Goal: Information Seeking & Learning: Learn about a topic

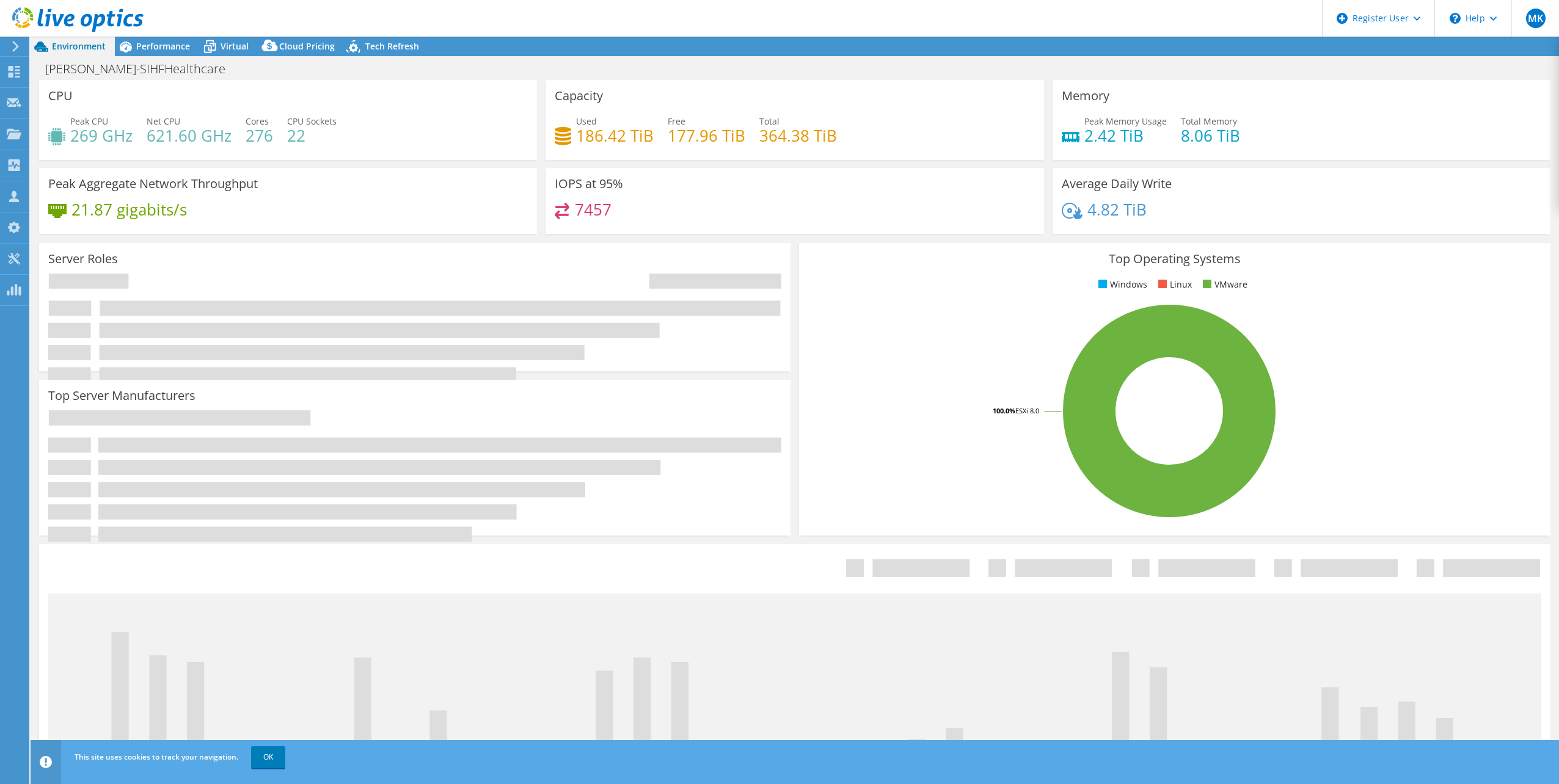
select select "USEast"
select select "USD"
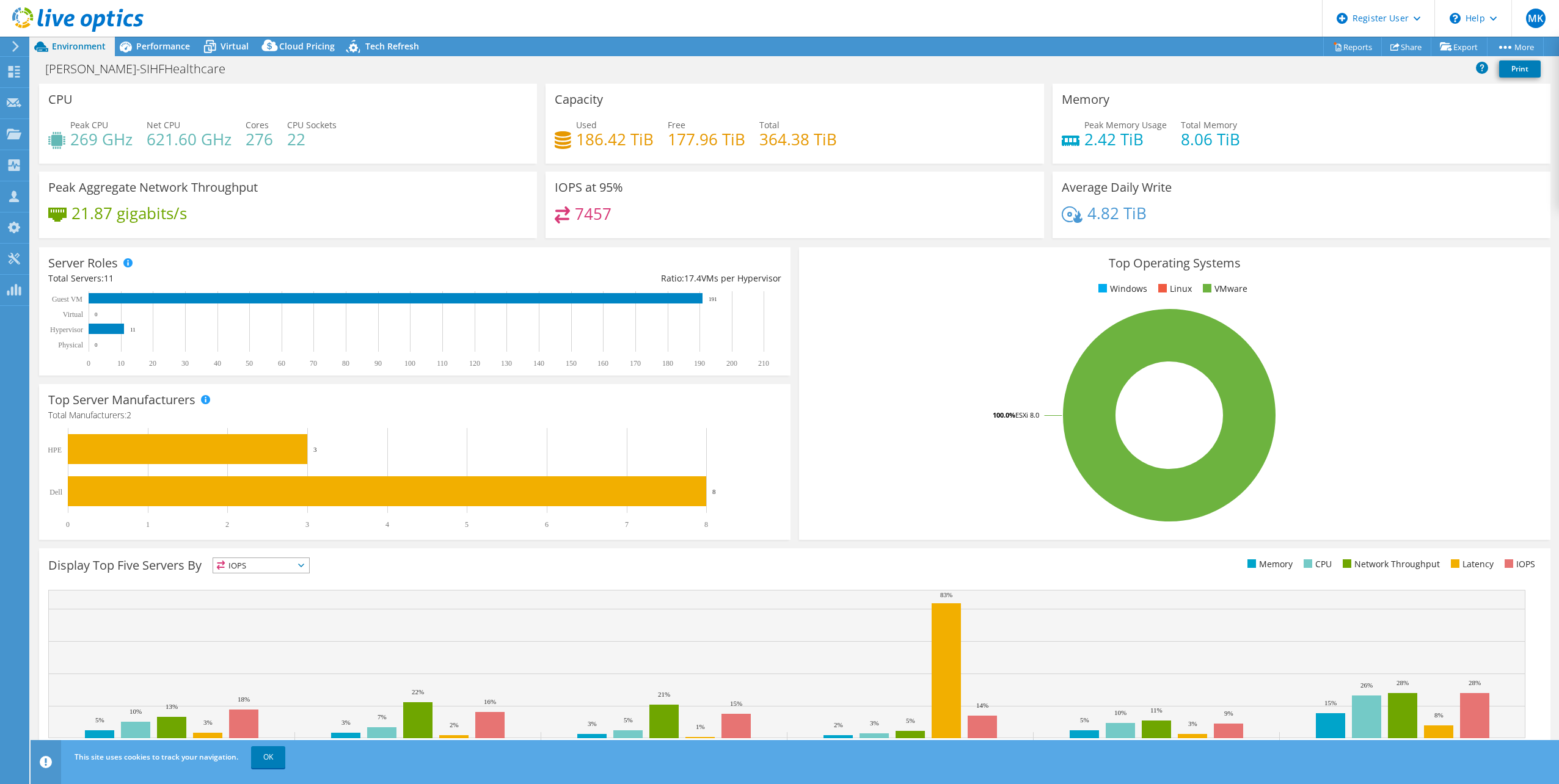
drag, startPoint x: 152, startPoint y: 43, endPoint x: 406, endPoint y: 219, distance: 309.0
click at [152, 43] on span "Performance" at bounding box center [163, 46] width 54 height 11
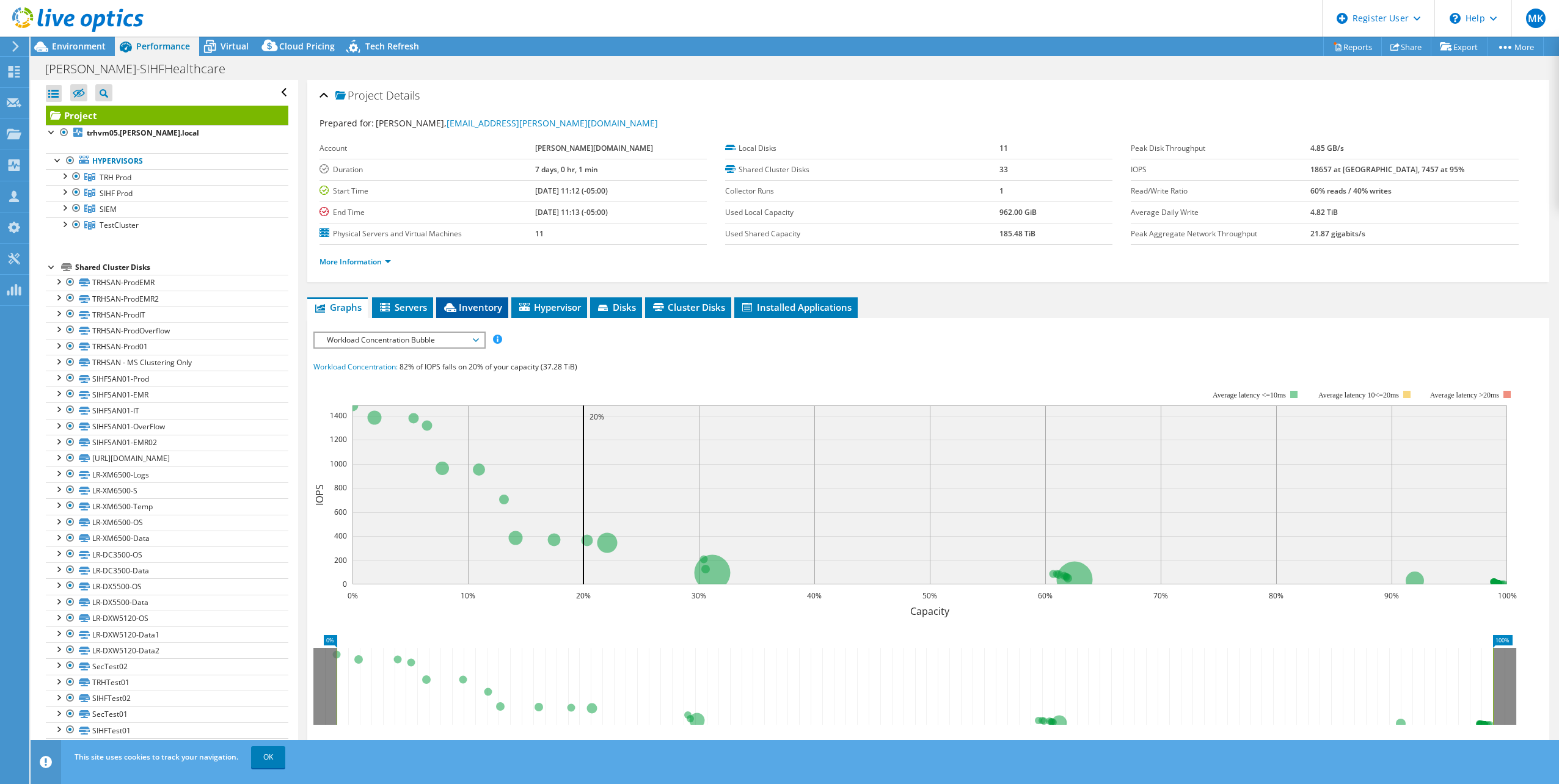
click at [474, 309] on span "Inventory" at bounding box center [472, 307] width 60 height 12
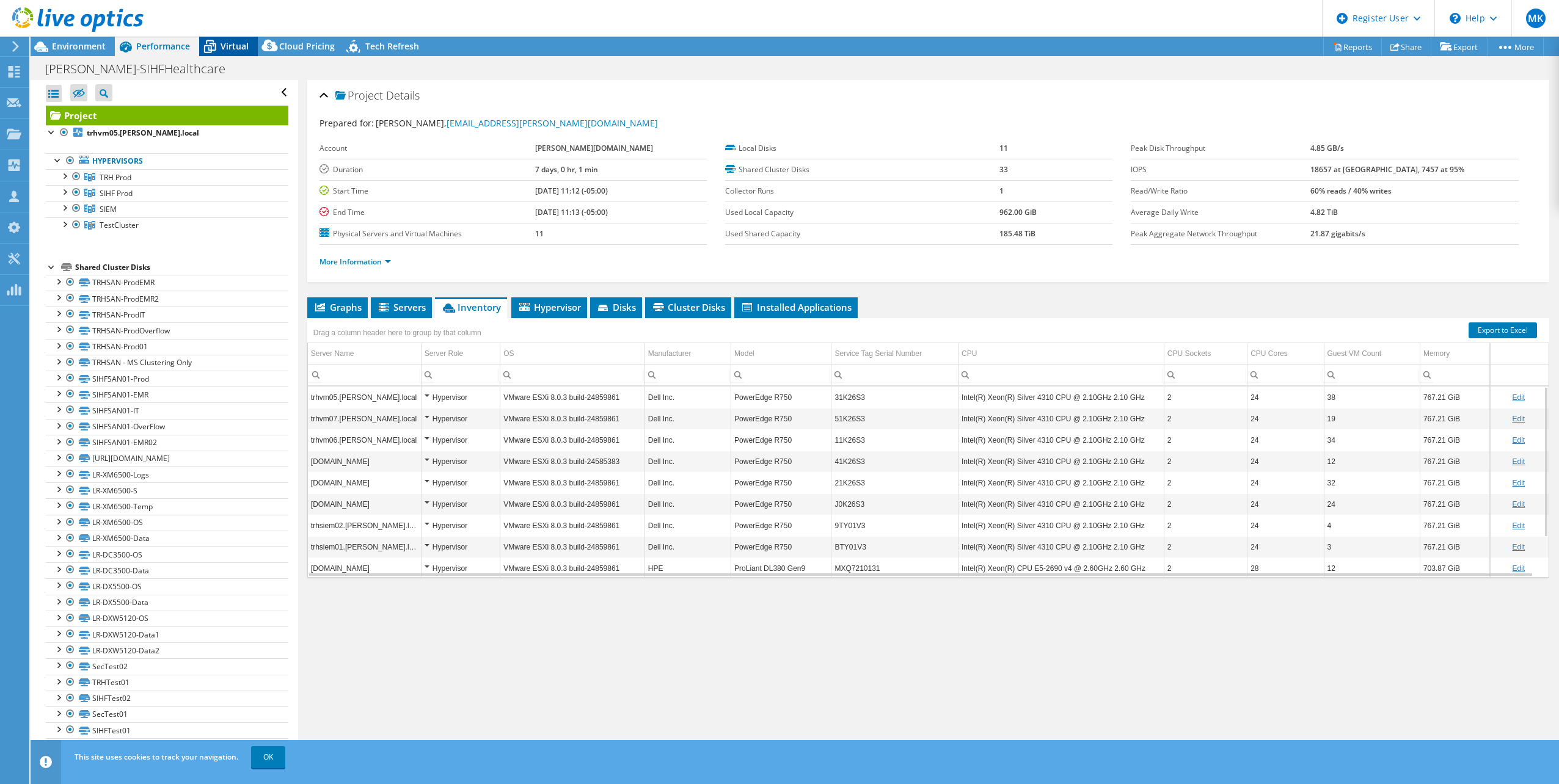
click at [224, 50] on span "Virtual" at bounding box center [235, 46] width 28 height 11
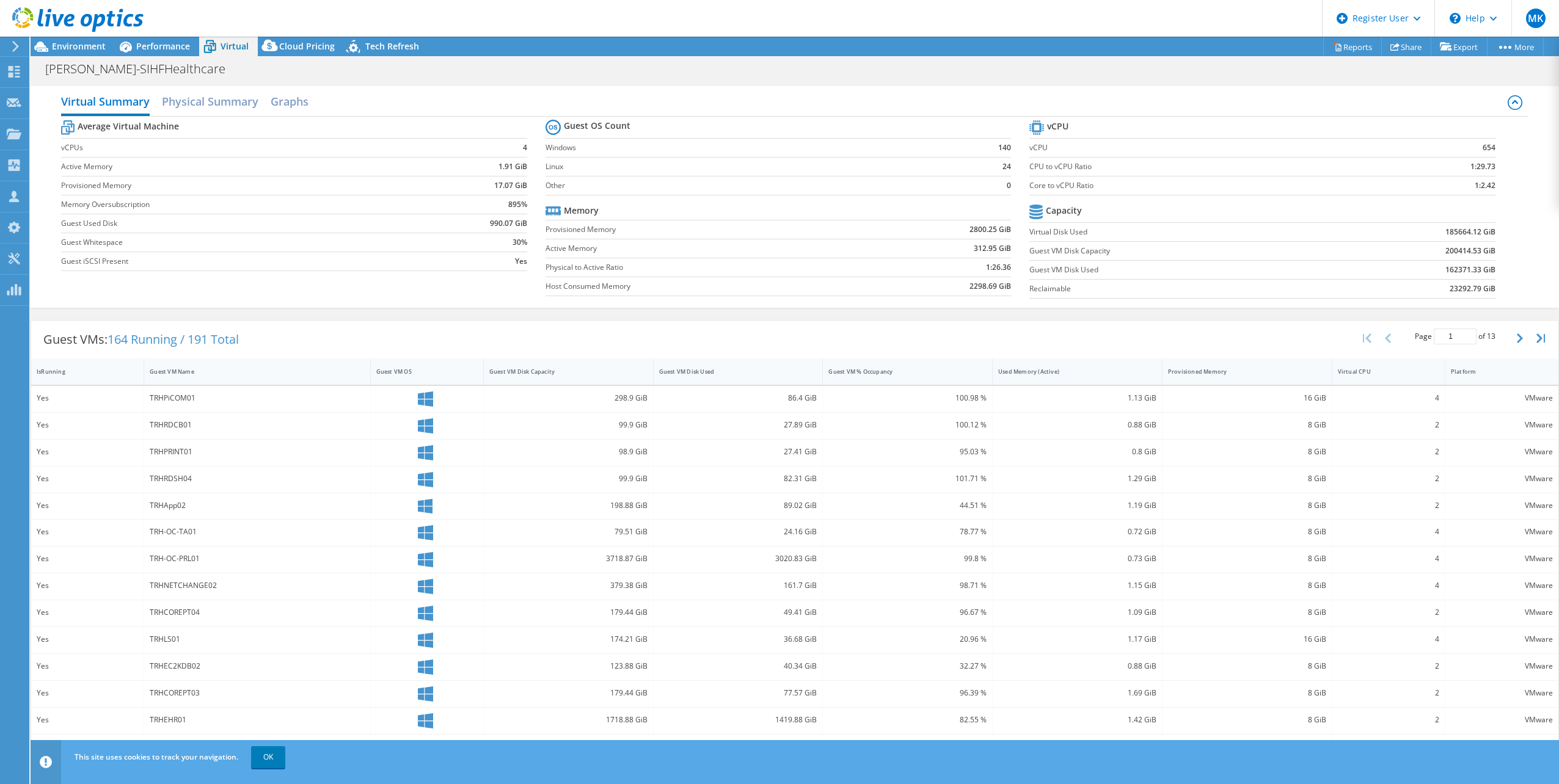
drag, startPoint x: 429, startPoint y: 192, endPoint x: 405, endPoint y: 197, distance: 24.5
click at [406, 198] on tbody "Average Virtual Machine vCPUs 4 Active Memory 1.91 GiB Provisioned Memory 17.07…" at bounding box center [295, 194] width 466 height 154
click at [407, 228] on label "Guest Used Disk" at bounding box center [239, 223] width 354 height 12
click at [78, 44] on span "Environment" at bounding box center [79, 46] width 54 height 11
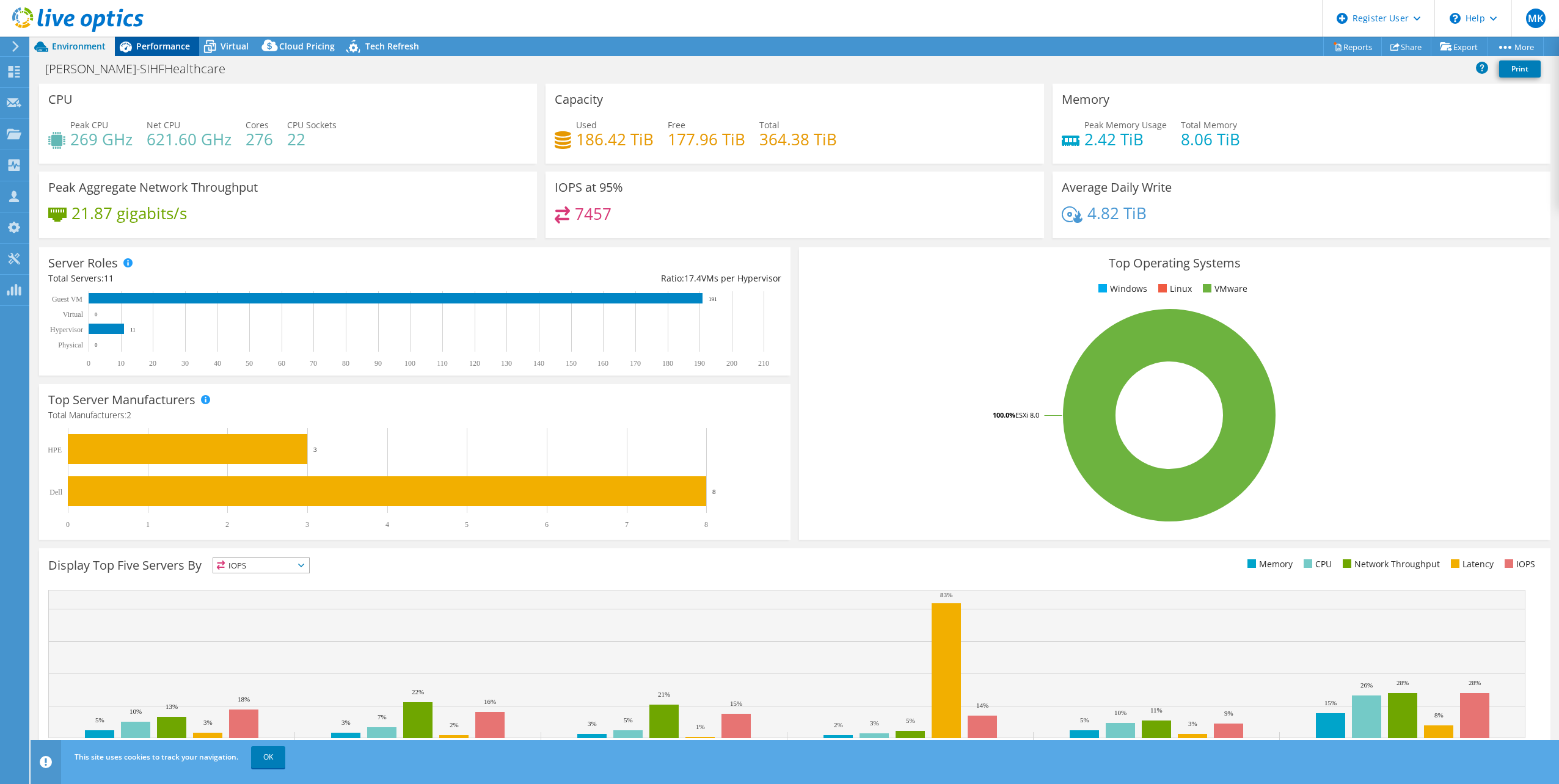
click at [164, 42] on span "Performance" at bounding box center [163, 46] width 54 height 11
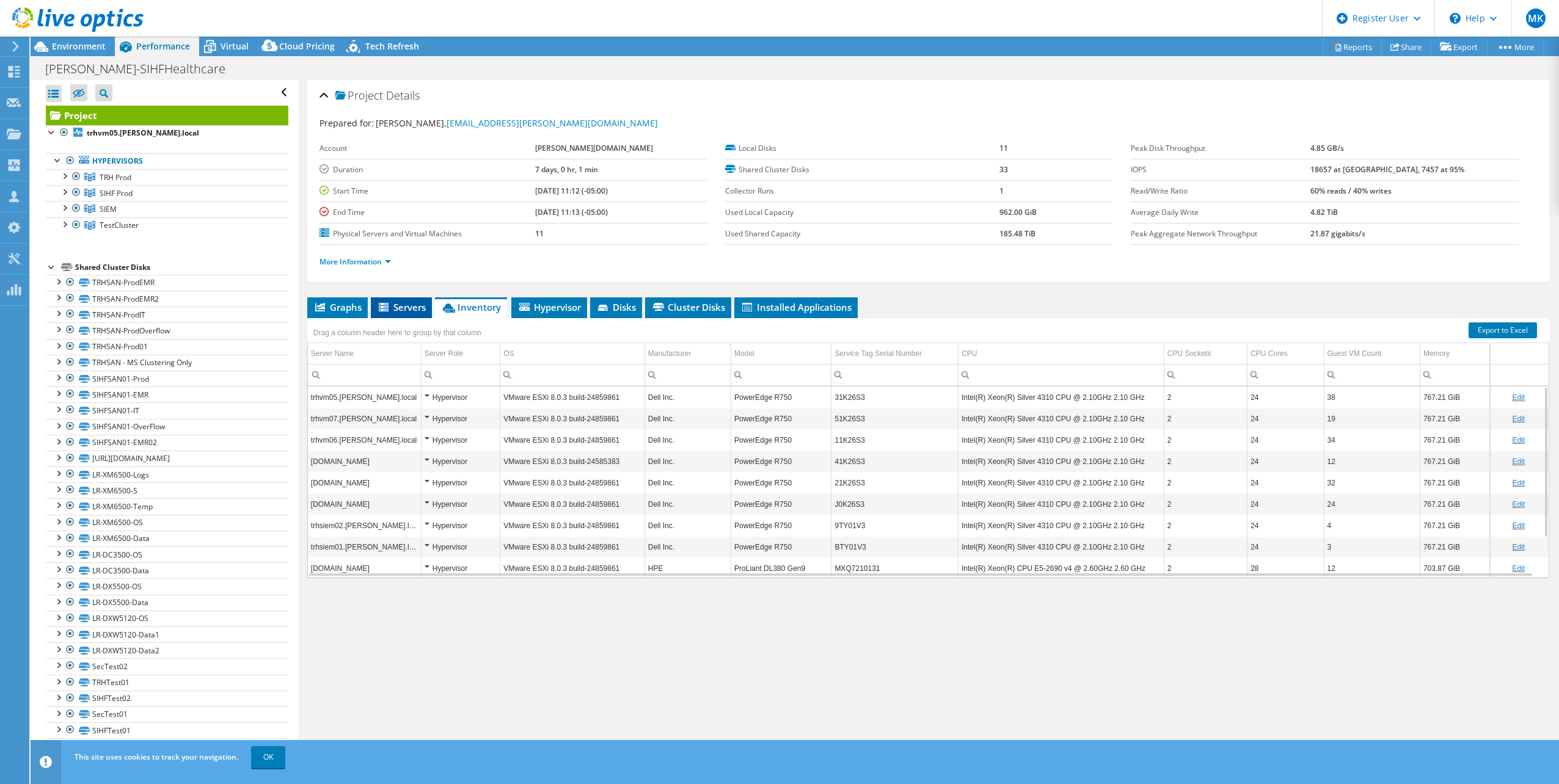
click at [399, 300] on li "Servers" at bounding box center [402, 308] width 62 height 21
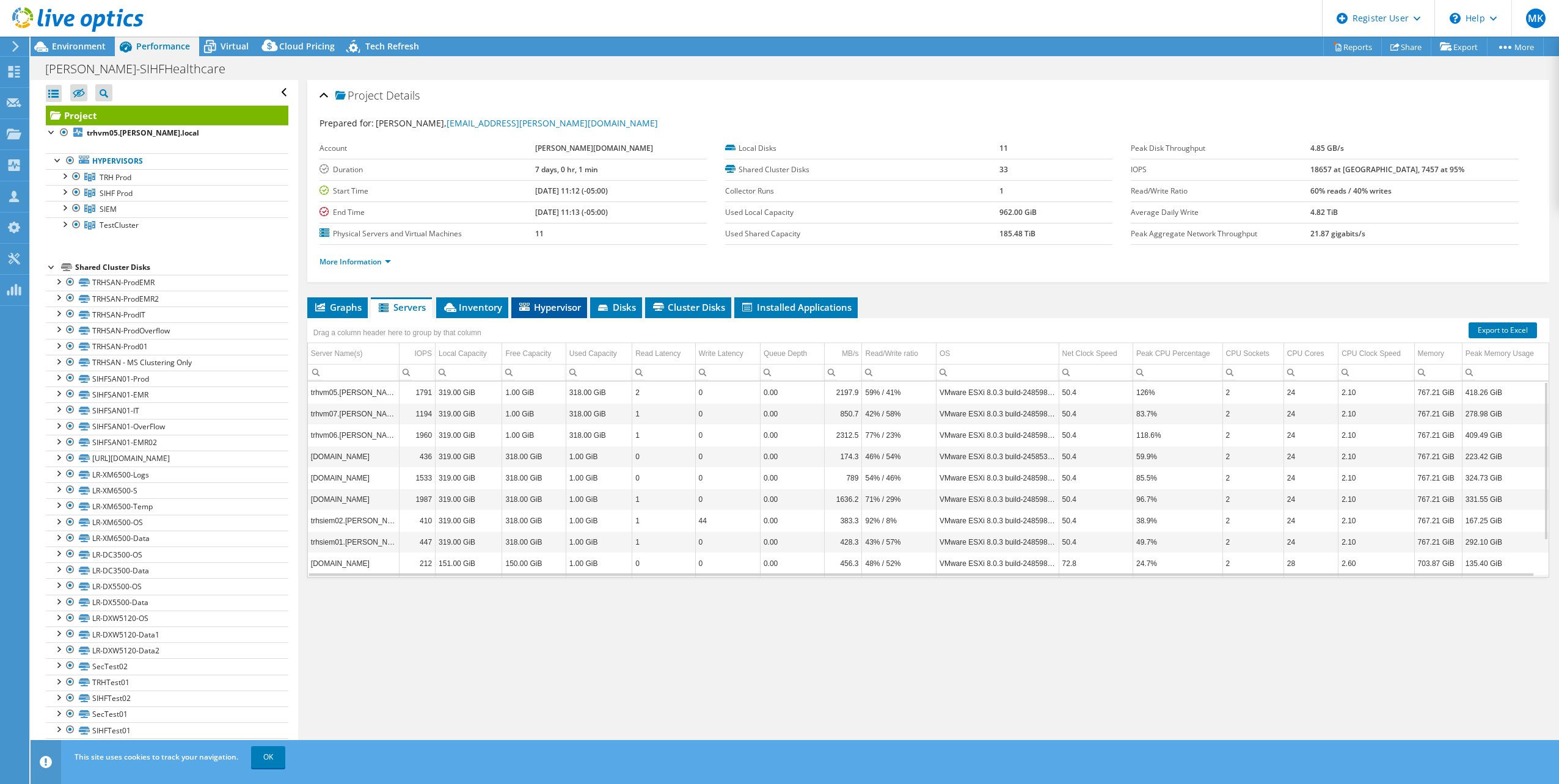
click at [550, 302] on span "Hypervisor" at bounding box center [548, 307] width 63 height 12
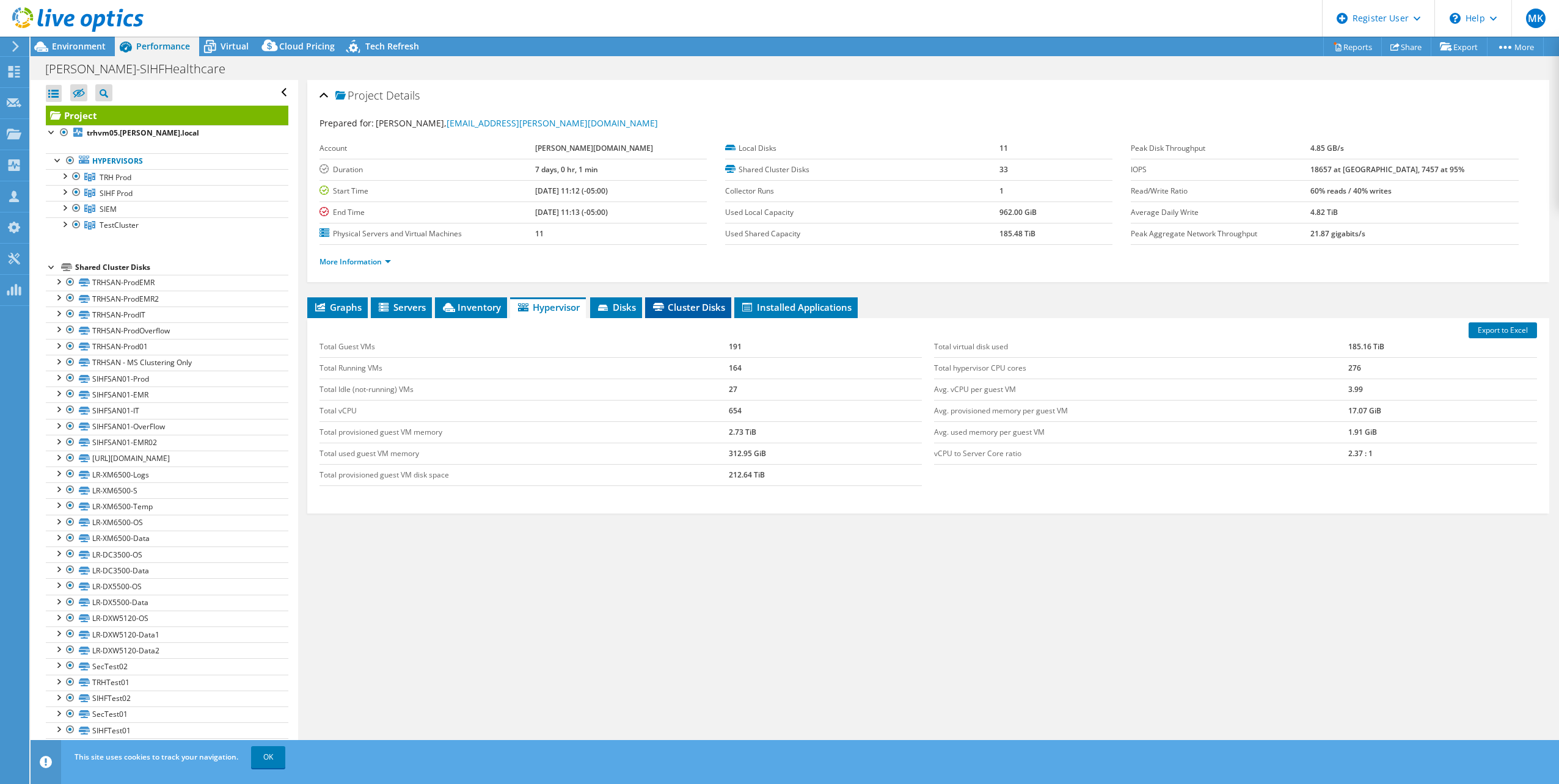
click at [669, 304] on span "Cluster Disks" at bounding box center [689, 307] width 74 height 12
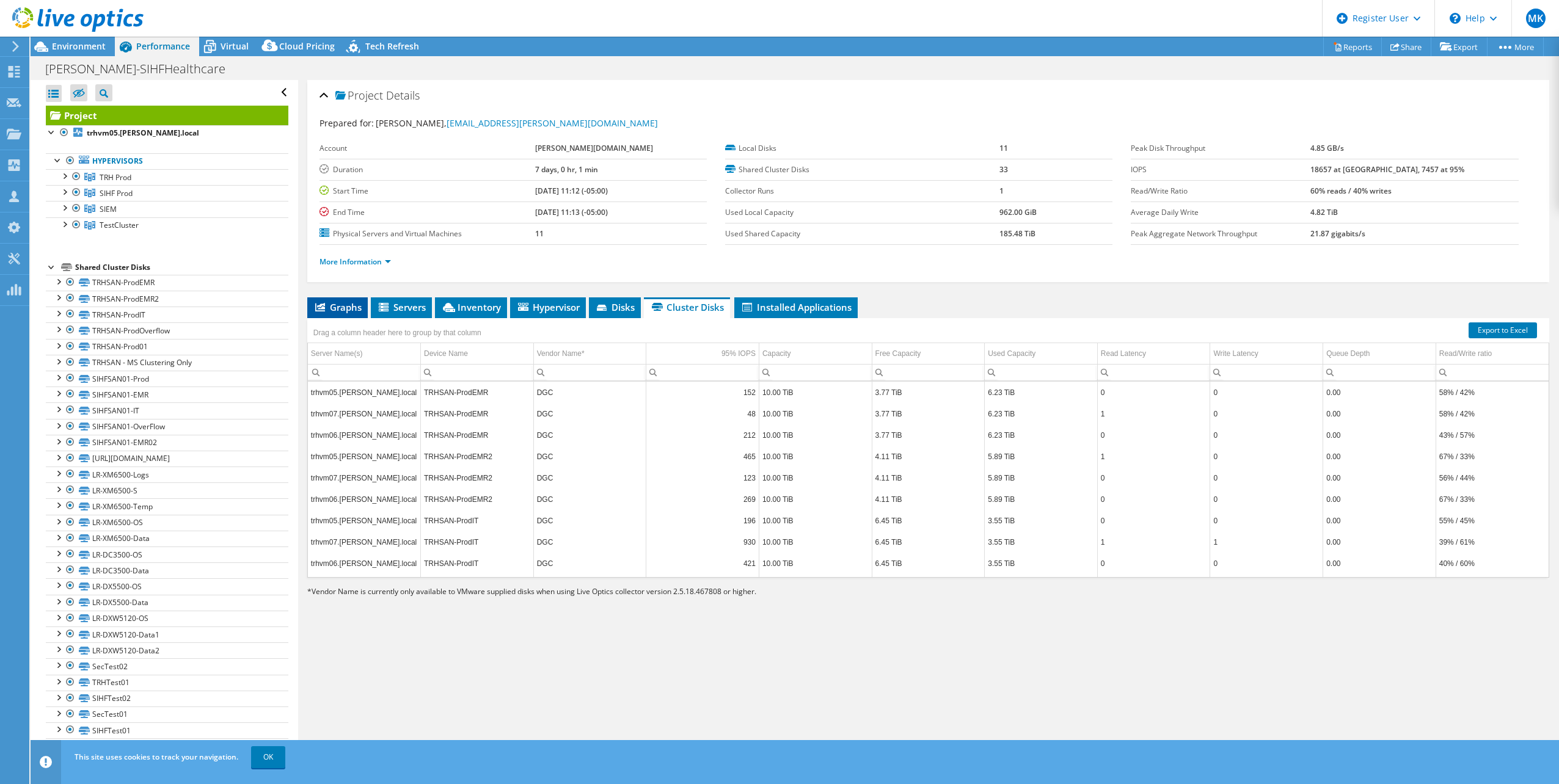
click at [317, 298] on li "Graphs" at bounding box center [337, 308] width 61 height 21
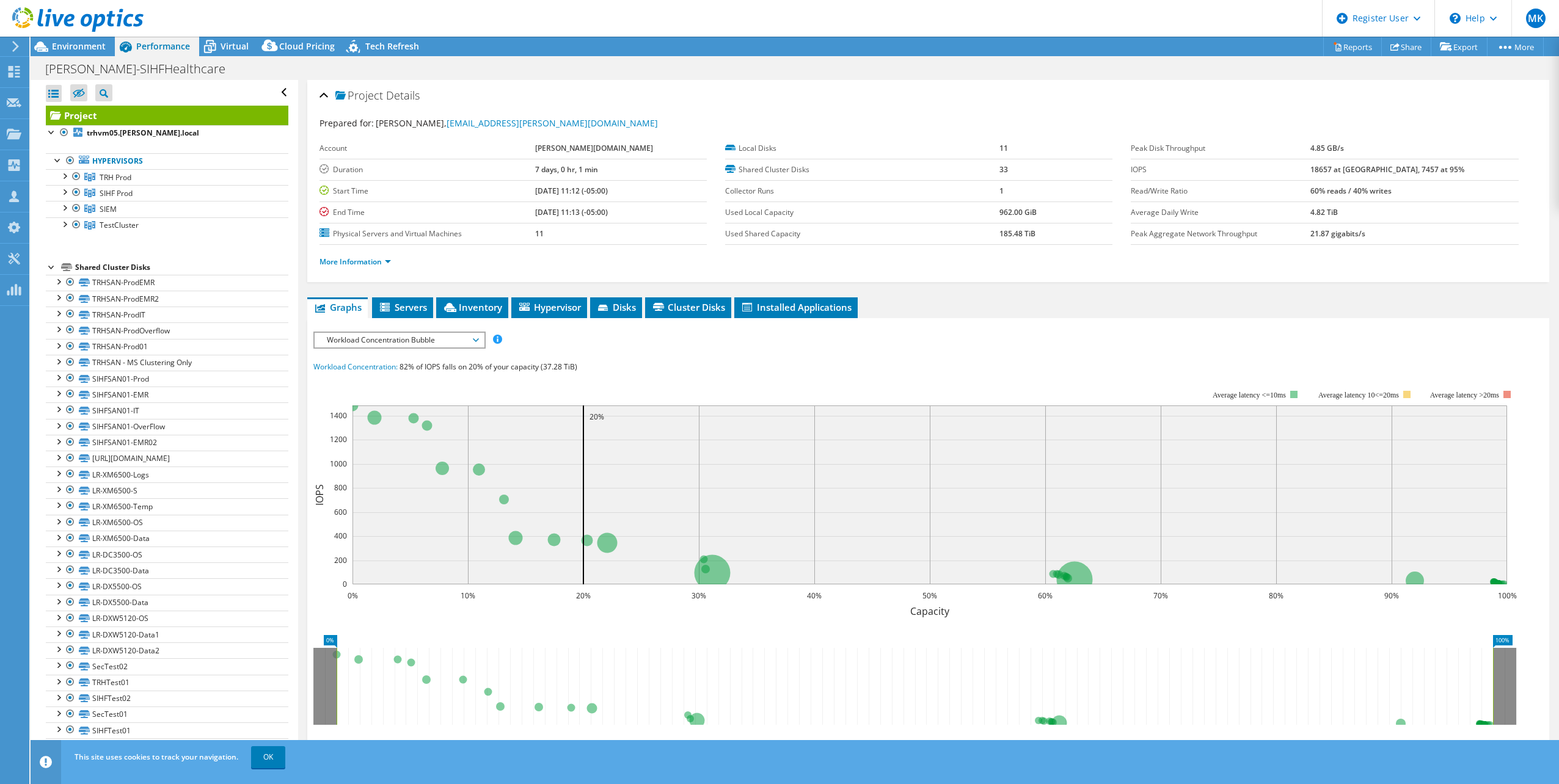
click at [396, 342] on span "Workload Concentration Bubble" at bounding box center [400, 340] width 157 height 14
click at [370, 429] on li "CPU Percentage" at bounding box center [399, 427] width 170 height 14
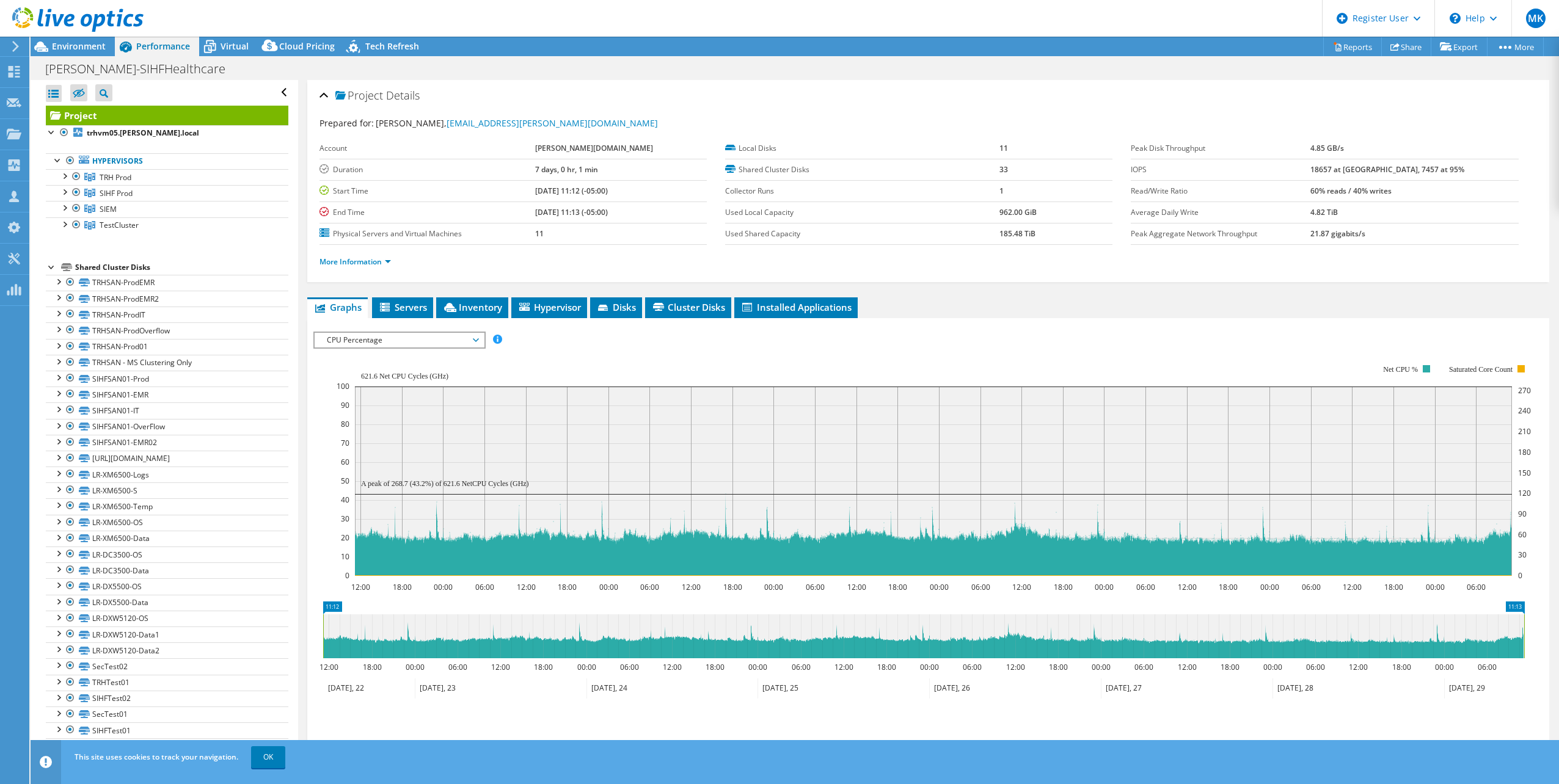
click at [437, 342] on span "CPU Percentage" at bounding box center [400, 340] width 157 height 14
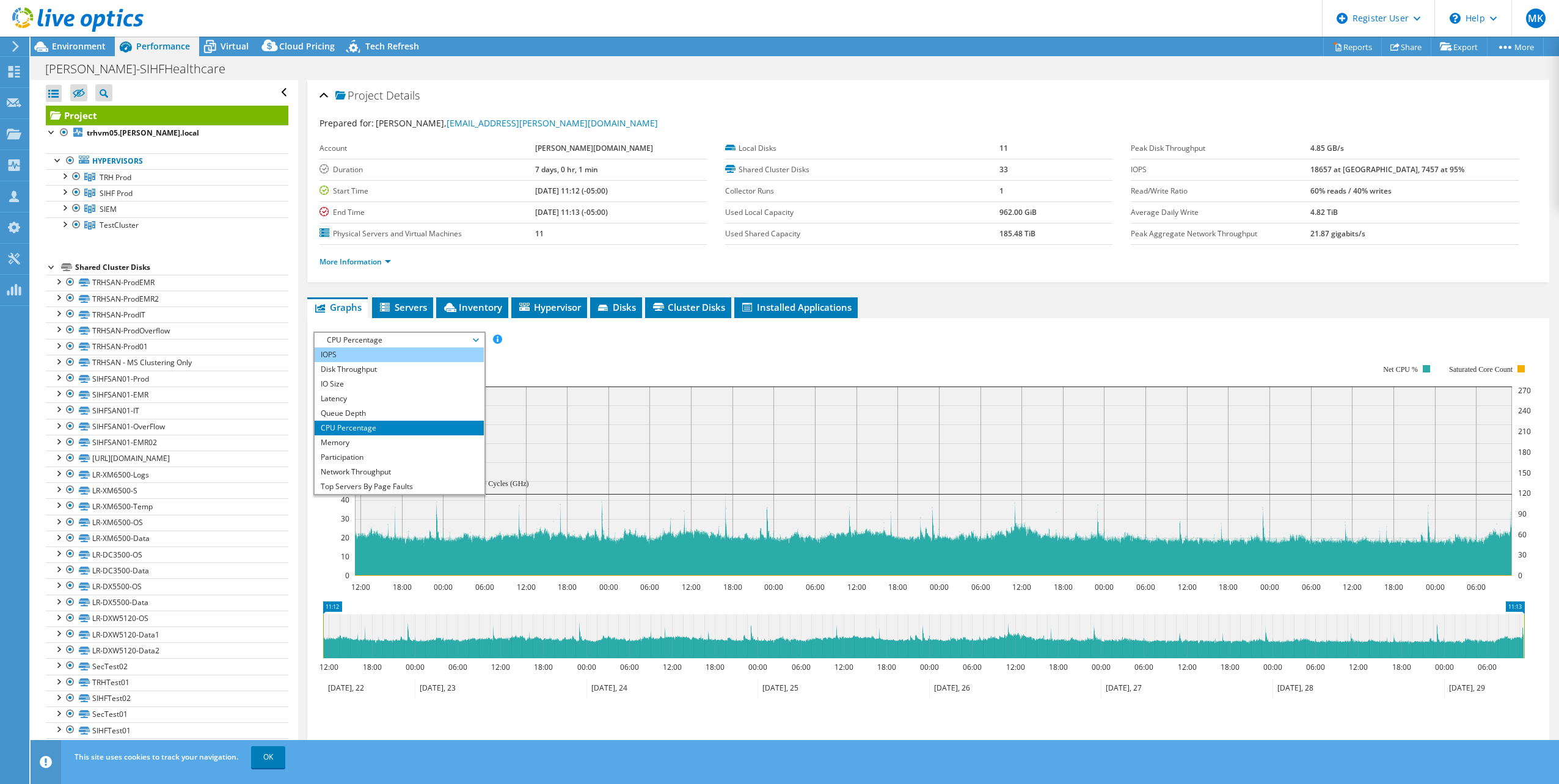
click at [370, 360] on li "IOPS" at bounding box center [399, 354] width 170 height 14
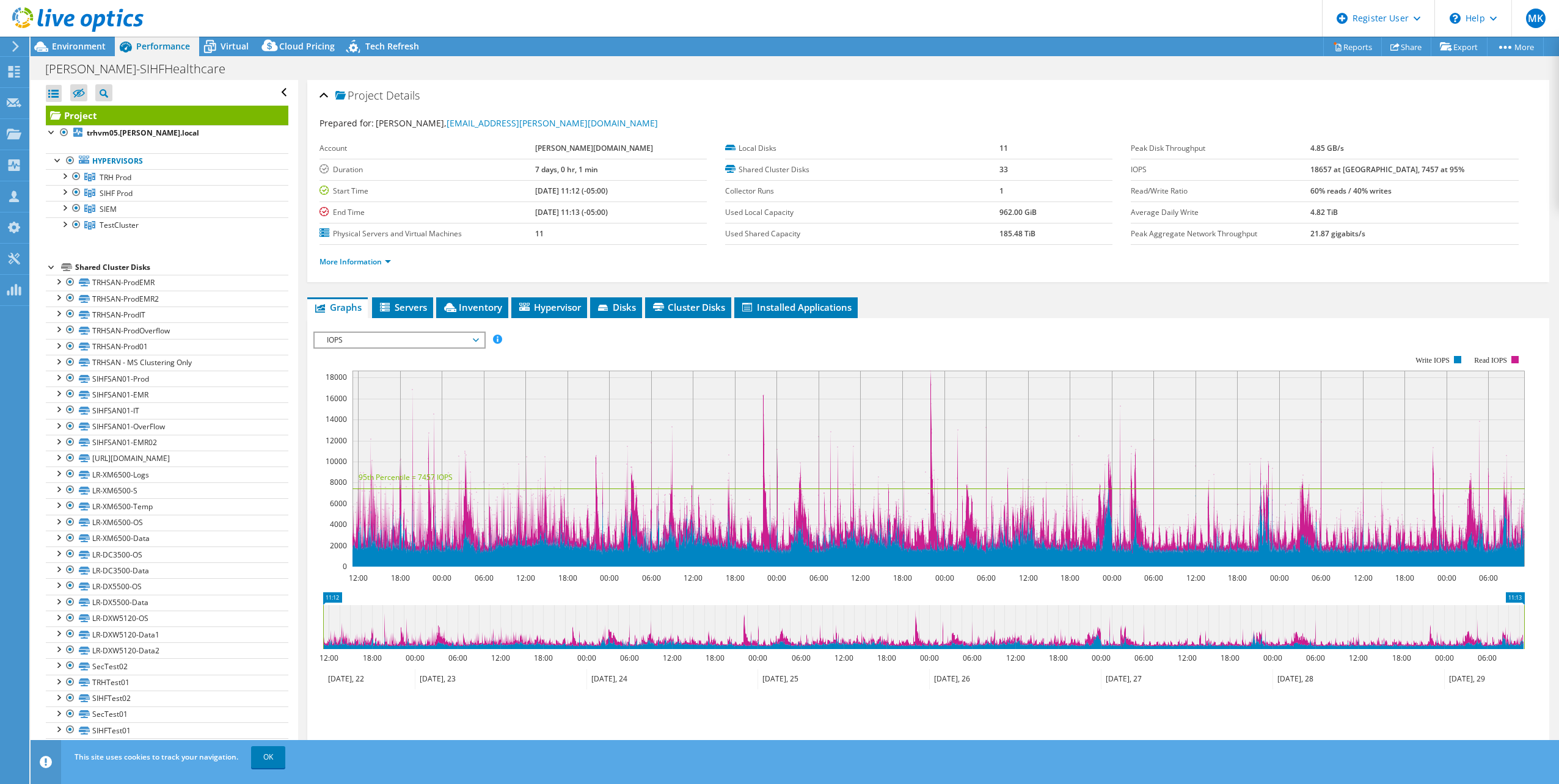
click at [419, 342] on span "IOPS" at bounding box center [400, 340] width 157 height 14
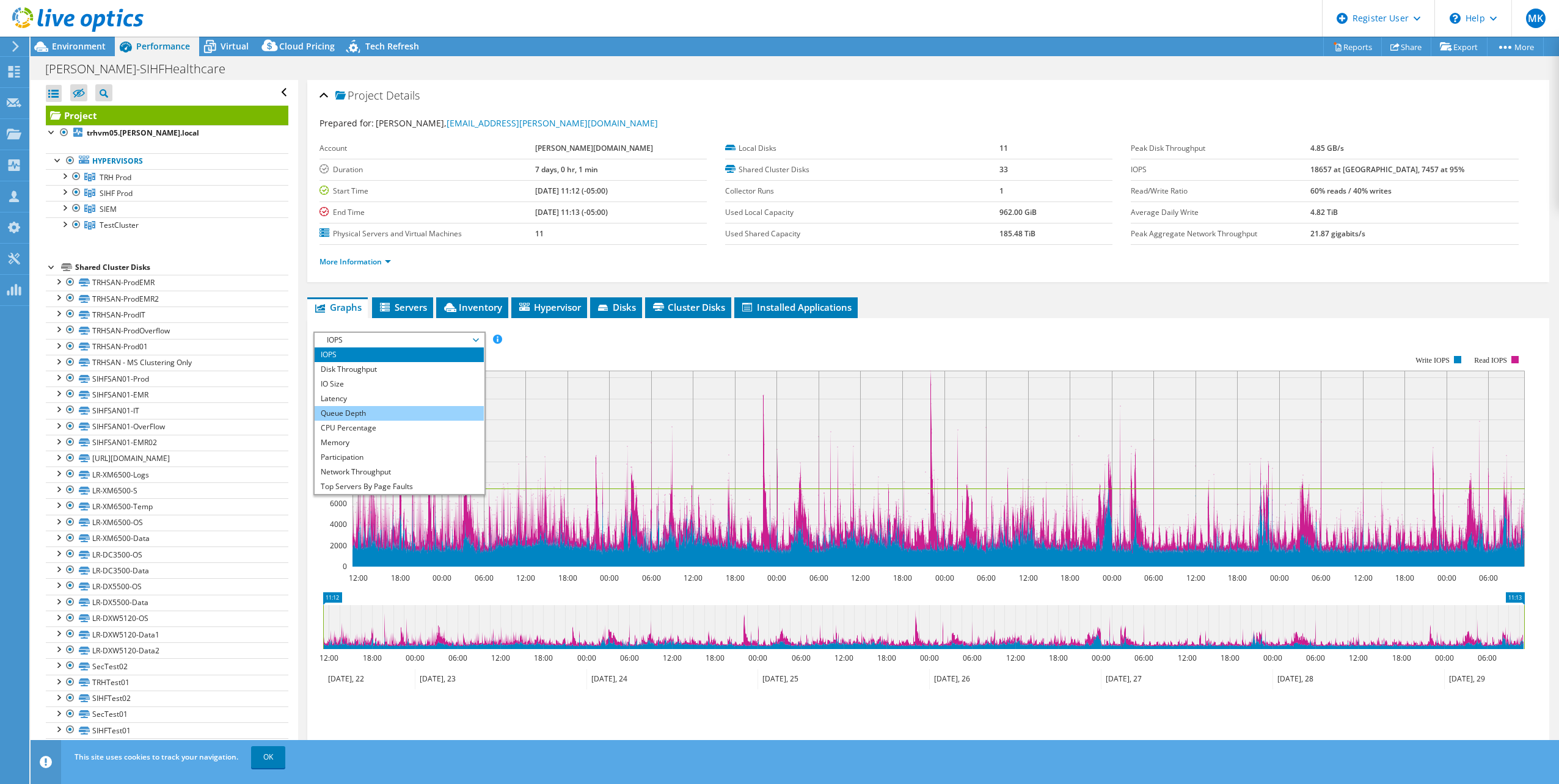
click at [385, 412] on li "Queue Depth" at bounding box center [399, 413] width 170 height 14
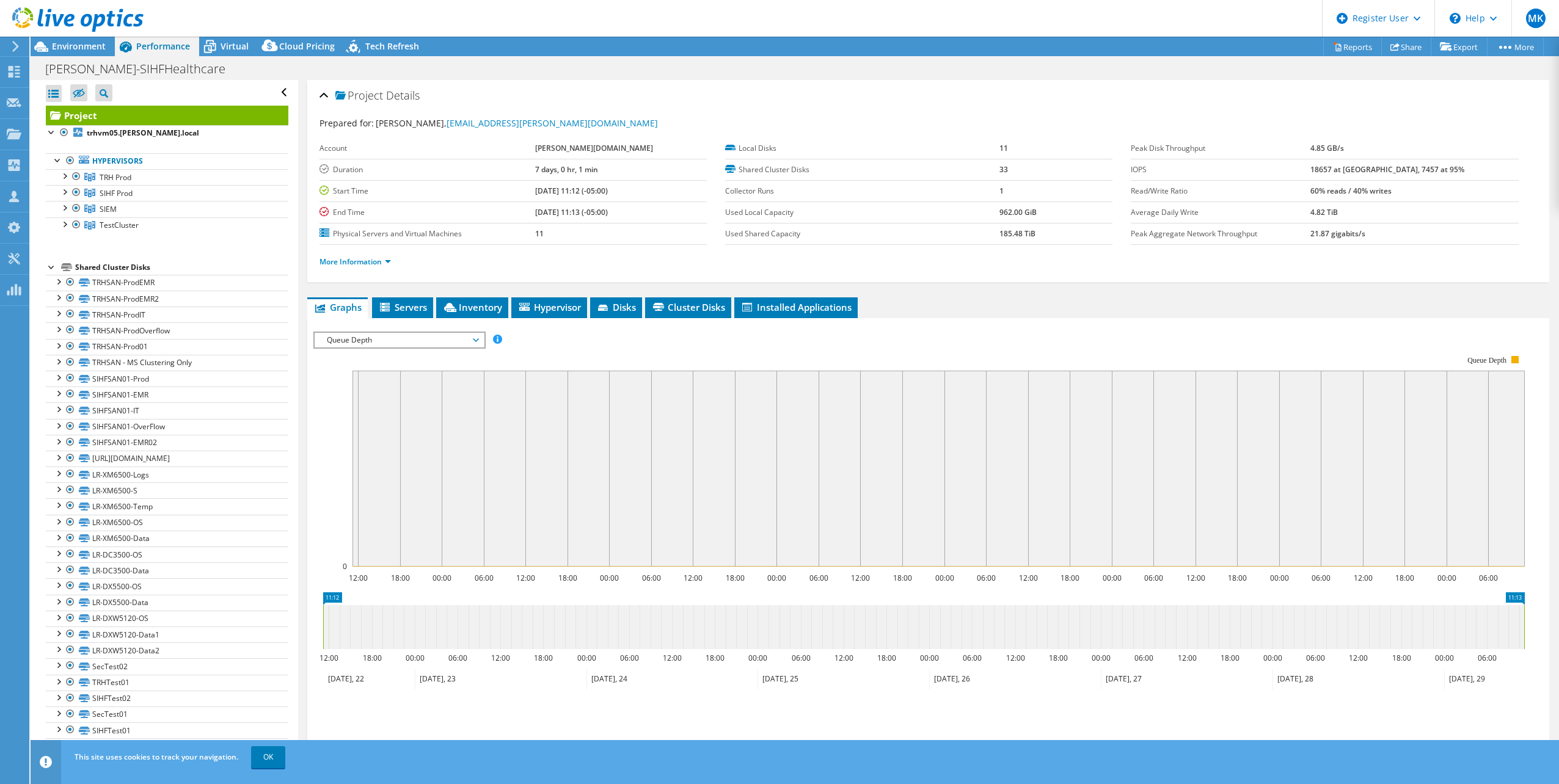
click at [411, 342] on span "Queue Depth" at bounding box center [400, 340] width 157 height 14
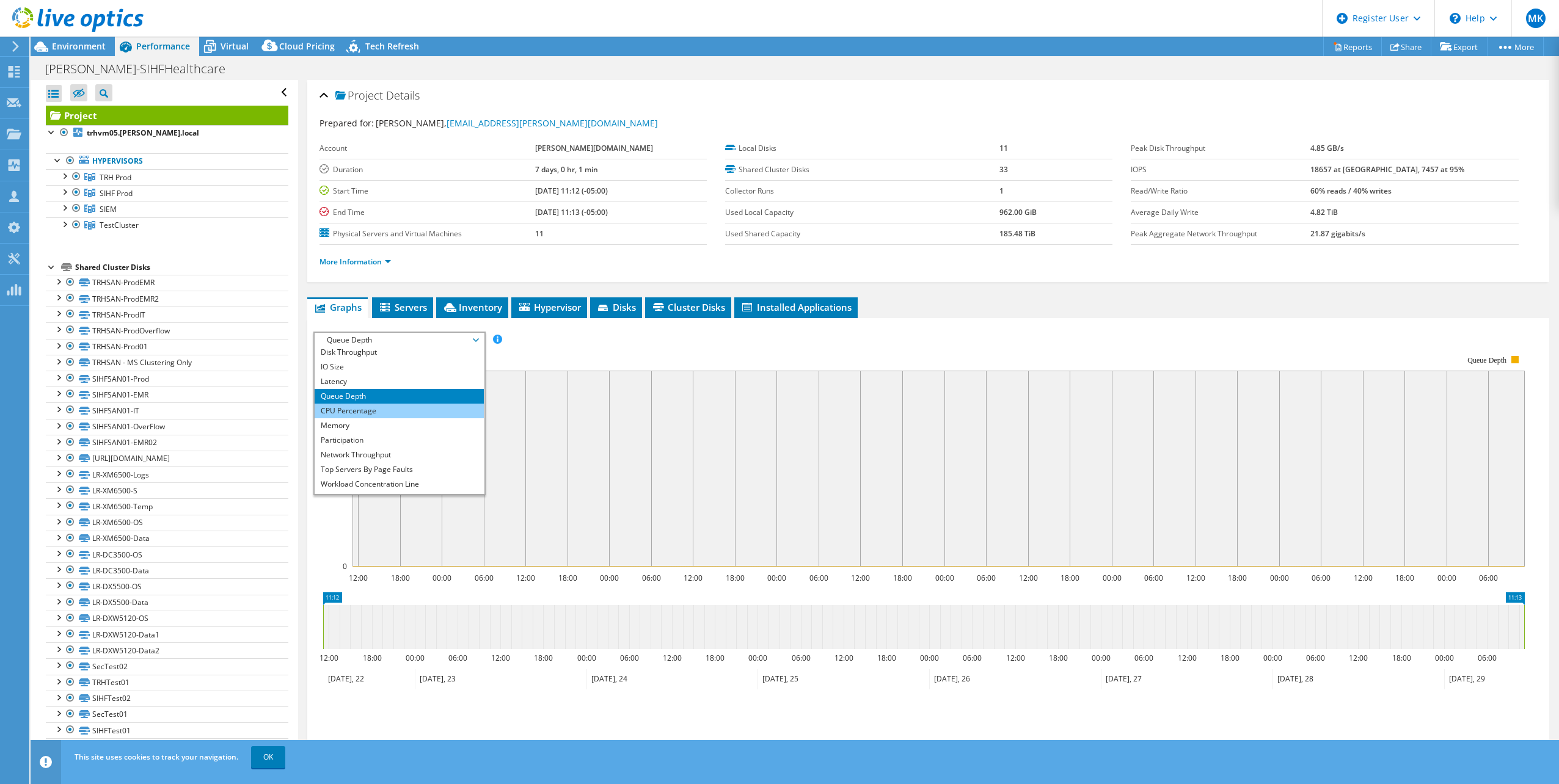
scroll to position [44, 0]
click at [399, 396] on li "Memory" at bounding box center [399, 398] width 170 height 14
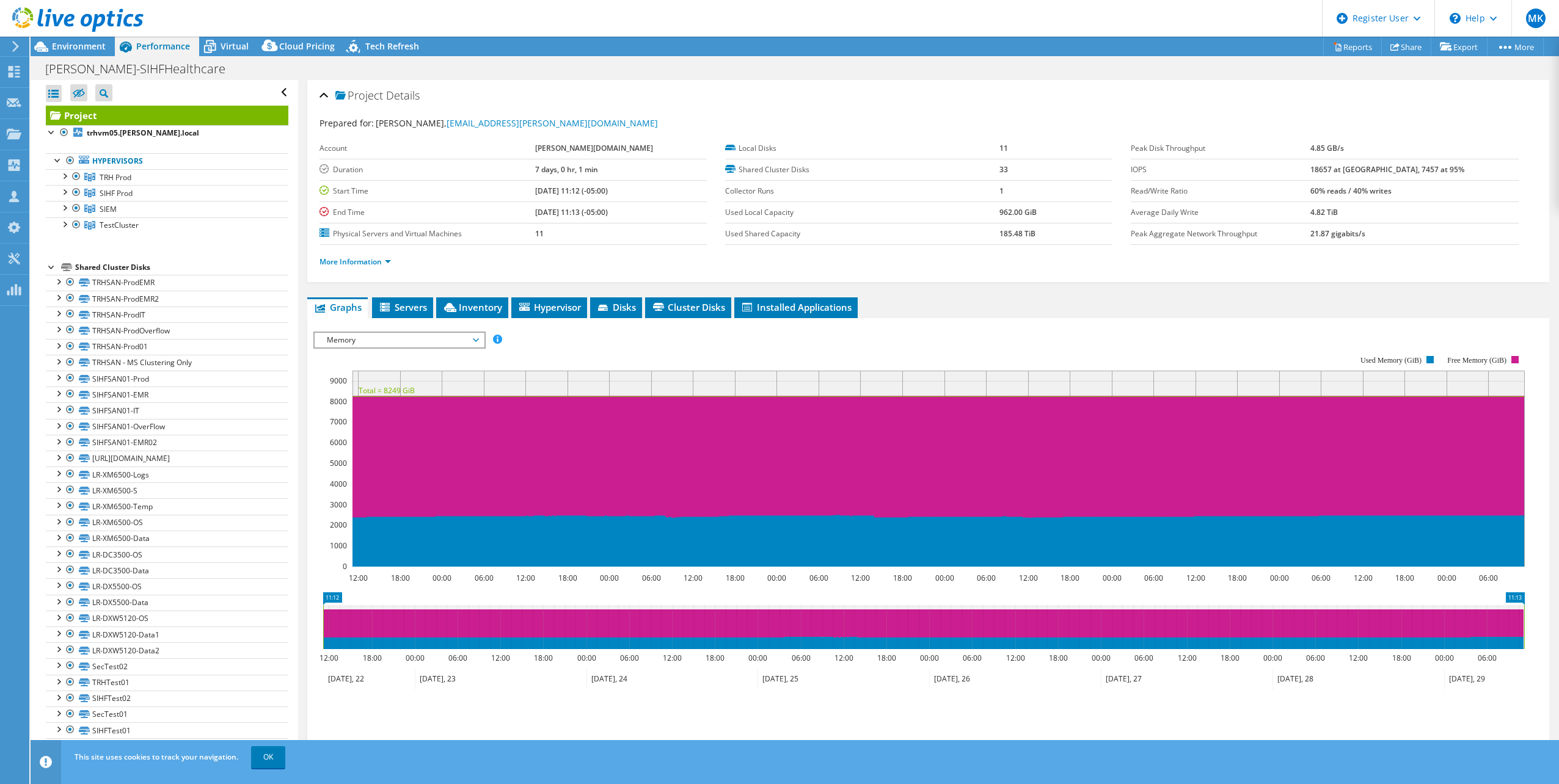
click at [377, 347] on span "Memory" at bounding box center [400, 340] width 157 height 14
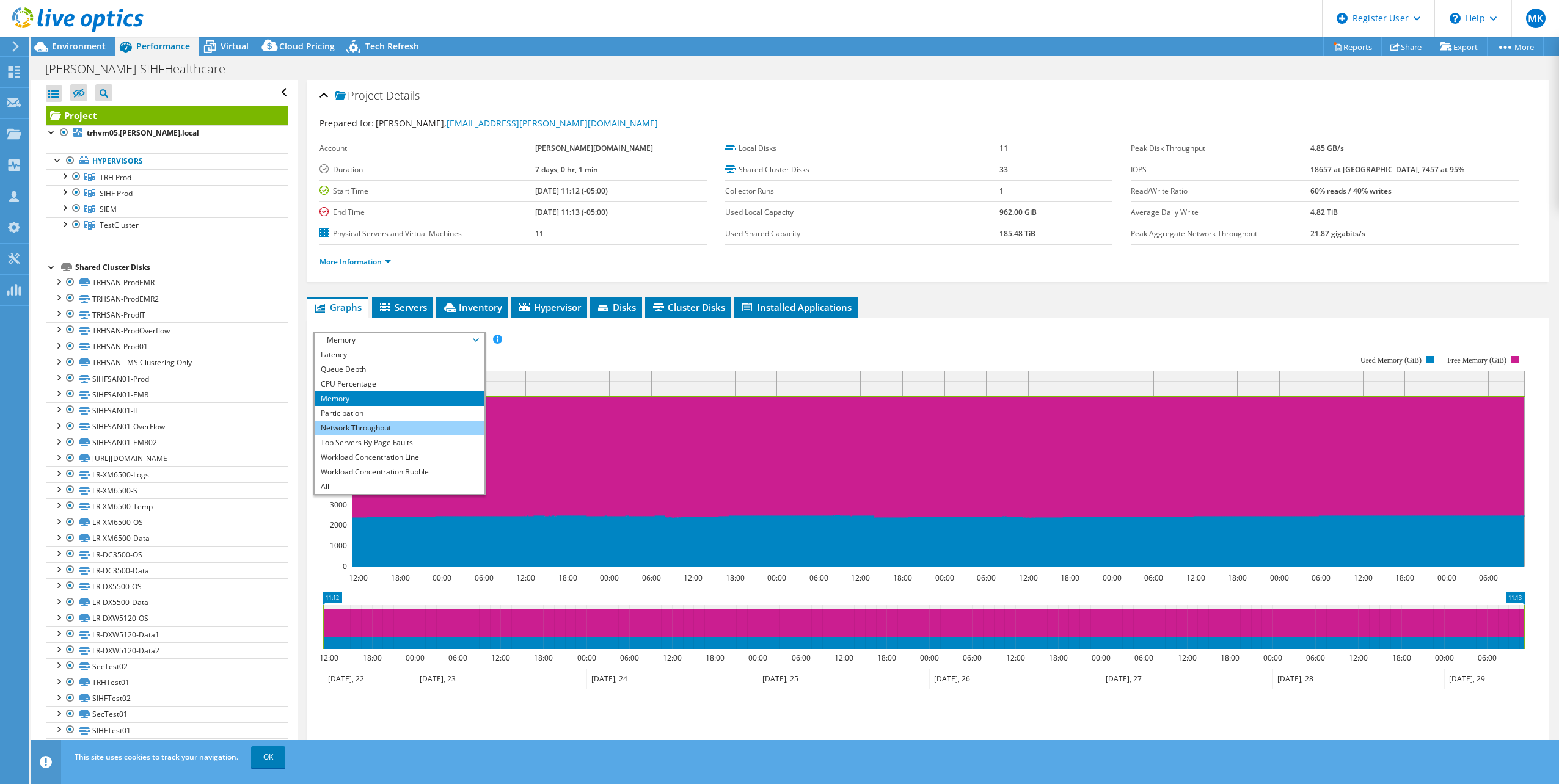
click at [380, 426] on li "Network Throughput" at bounding box center [399, 427] width 170 height 14
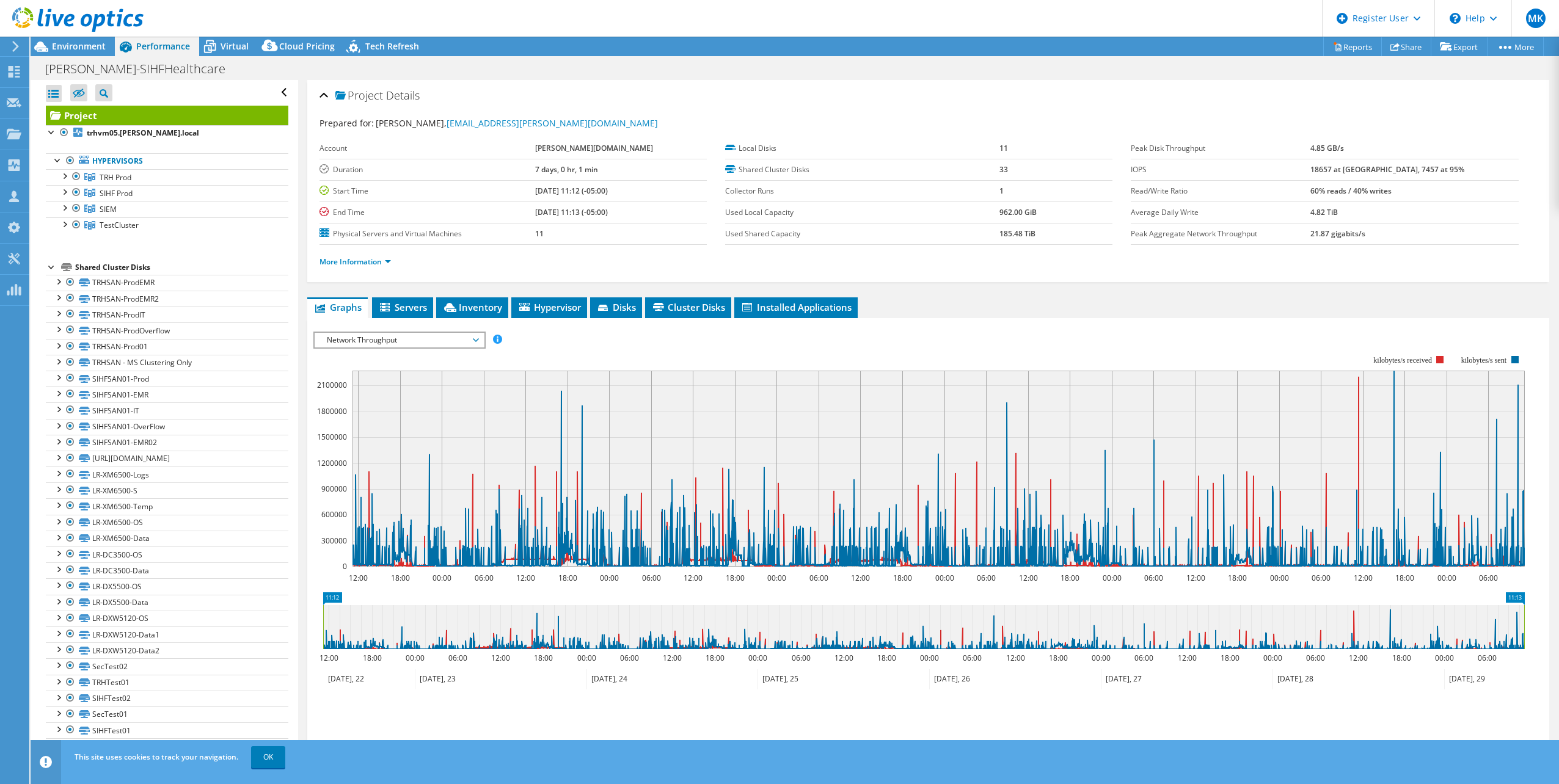
click at [436, 346] on span "Network Throughput" at bounding box center [400, 340] width 157 height 14
click at [409, 401] on li "Memory" at bounding box center [399, 398] width 170 height 14
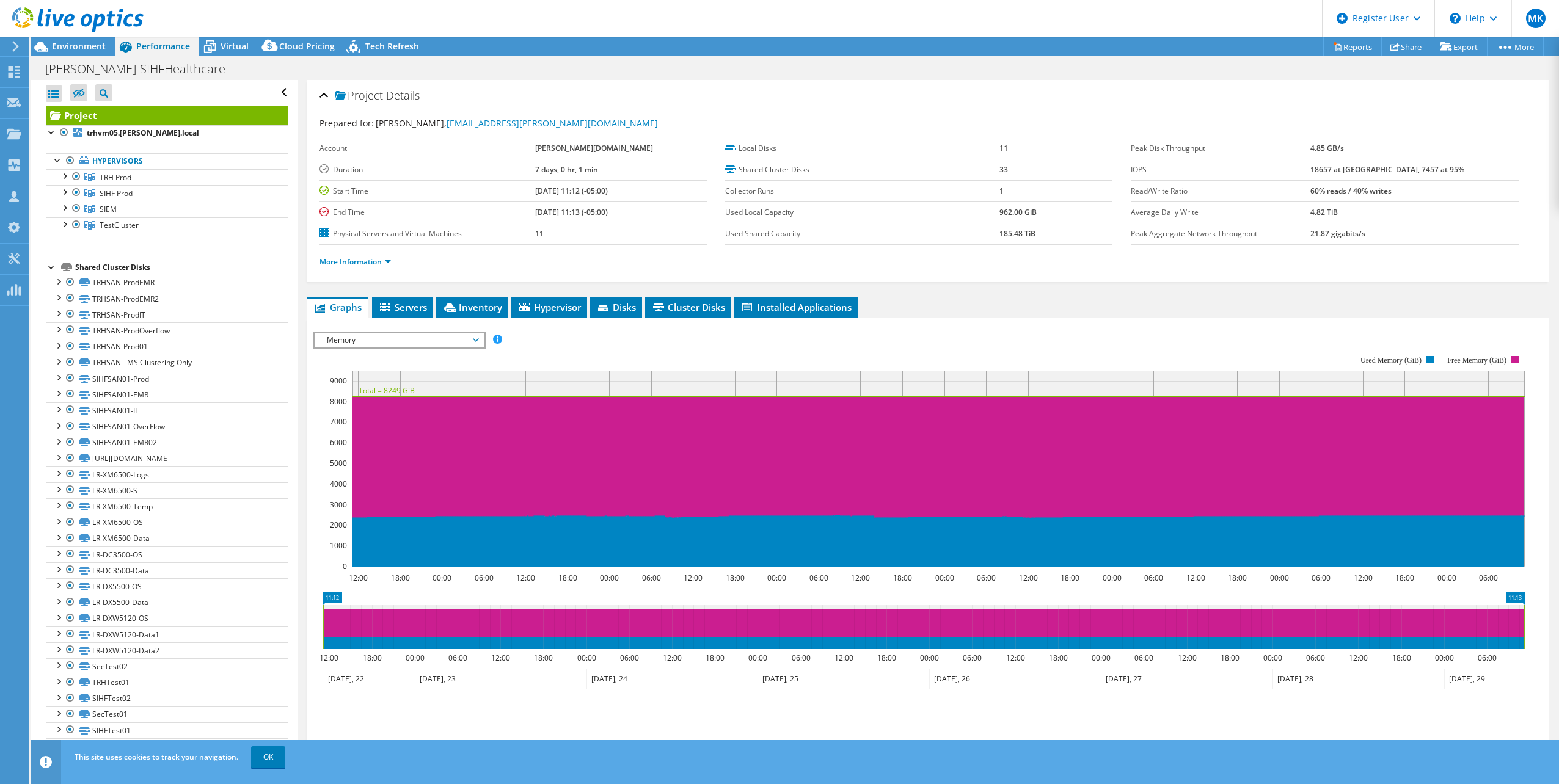
click at [405, 341] on span "Memory" at bounding box center [400, 340] width 157 height 14
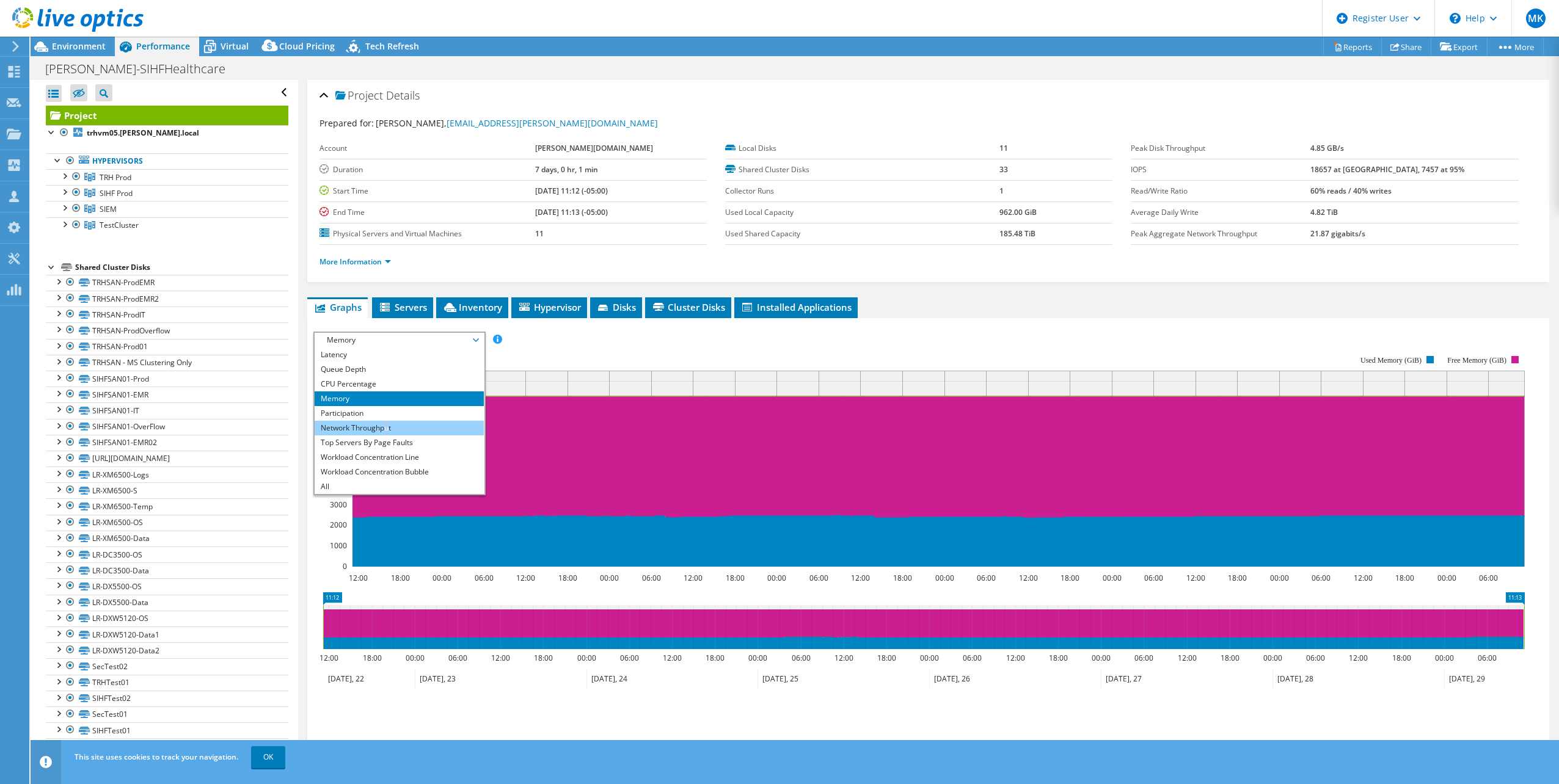
click at [388, 426] on li "Network Throughput" at bounding box center [399, 427] width 170 height 14
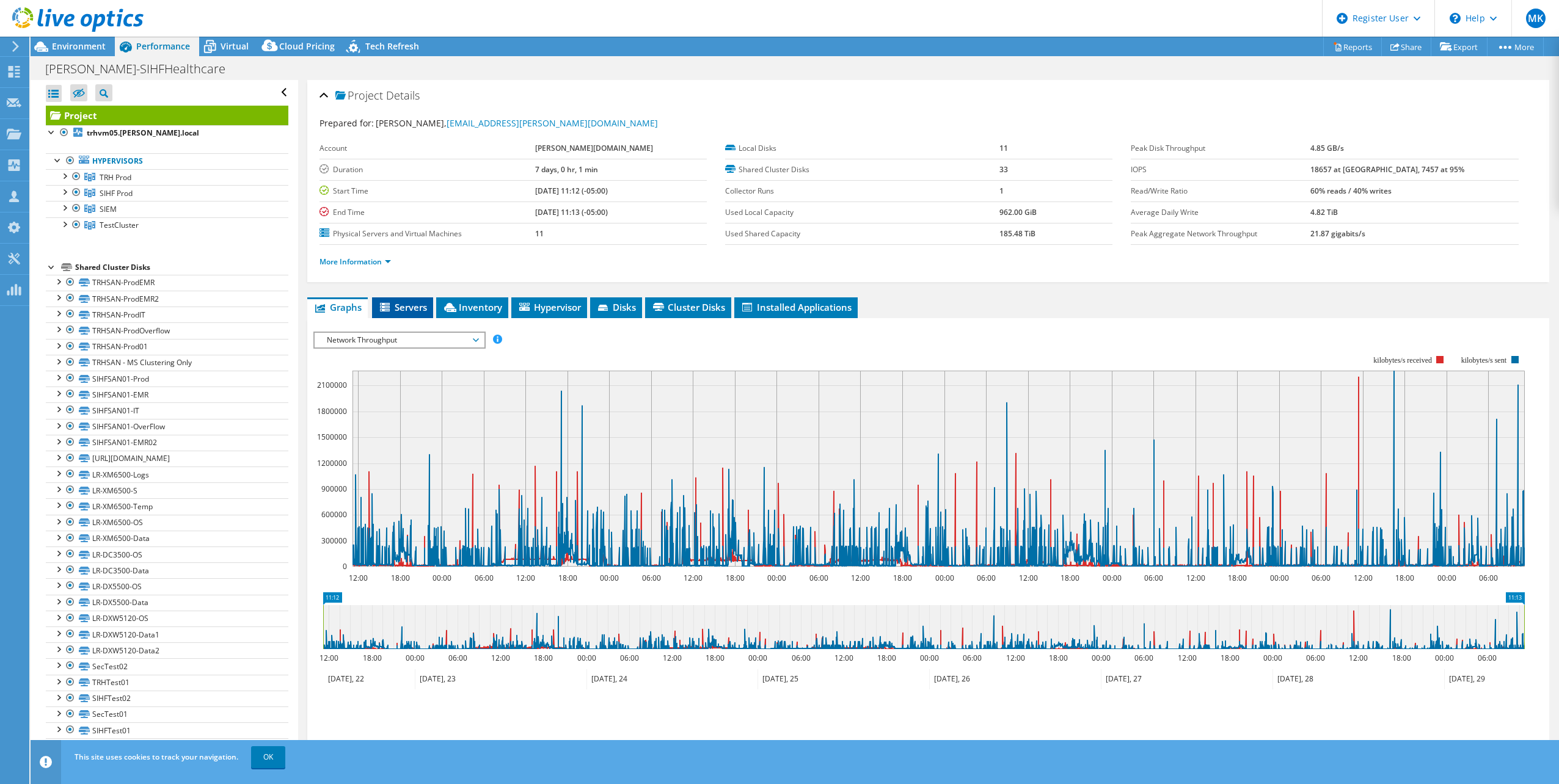
click at [397, 311] on span "Servers" at bounding box center [403, 307] width 49 height 12
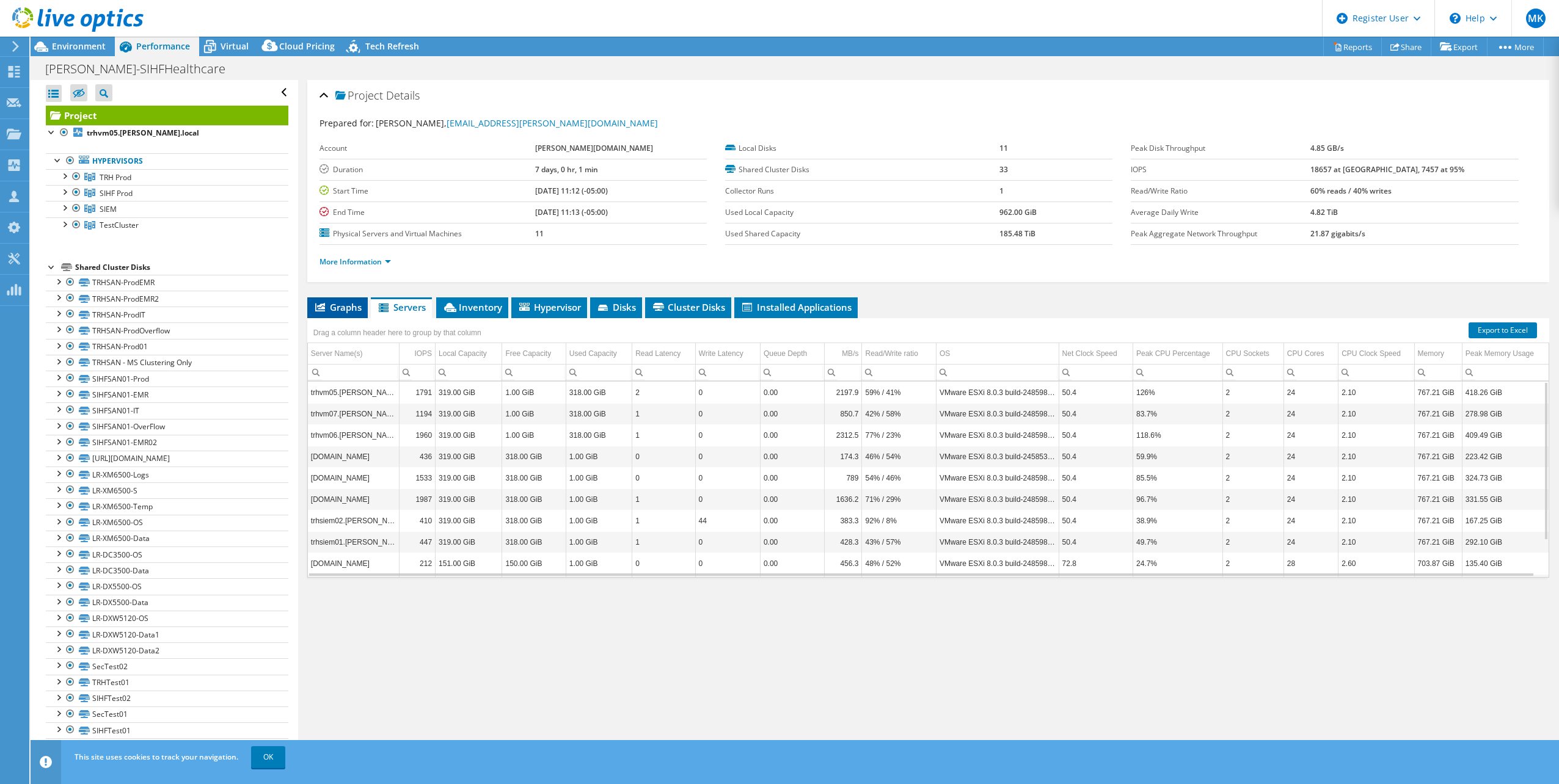
click at [340, 310] on span "Graphs" at bounding box center [337, 307] width 48 height 12
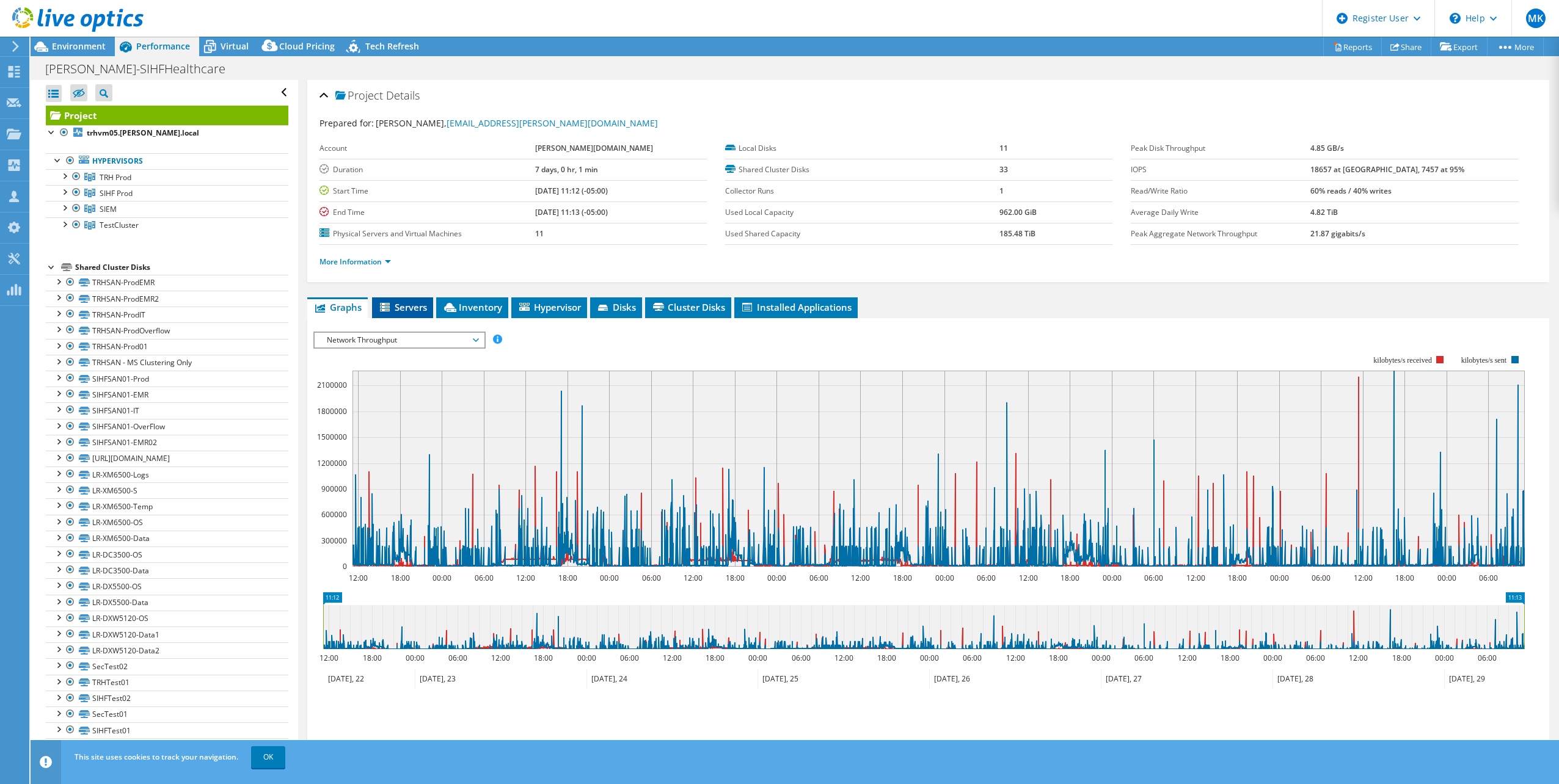
click at [403, 308] on span "Servers" at bounding box center [403, 307] width 49 height 12
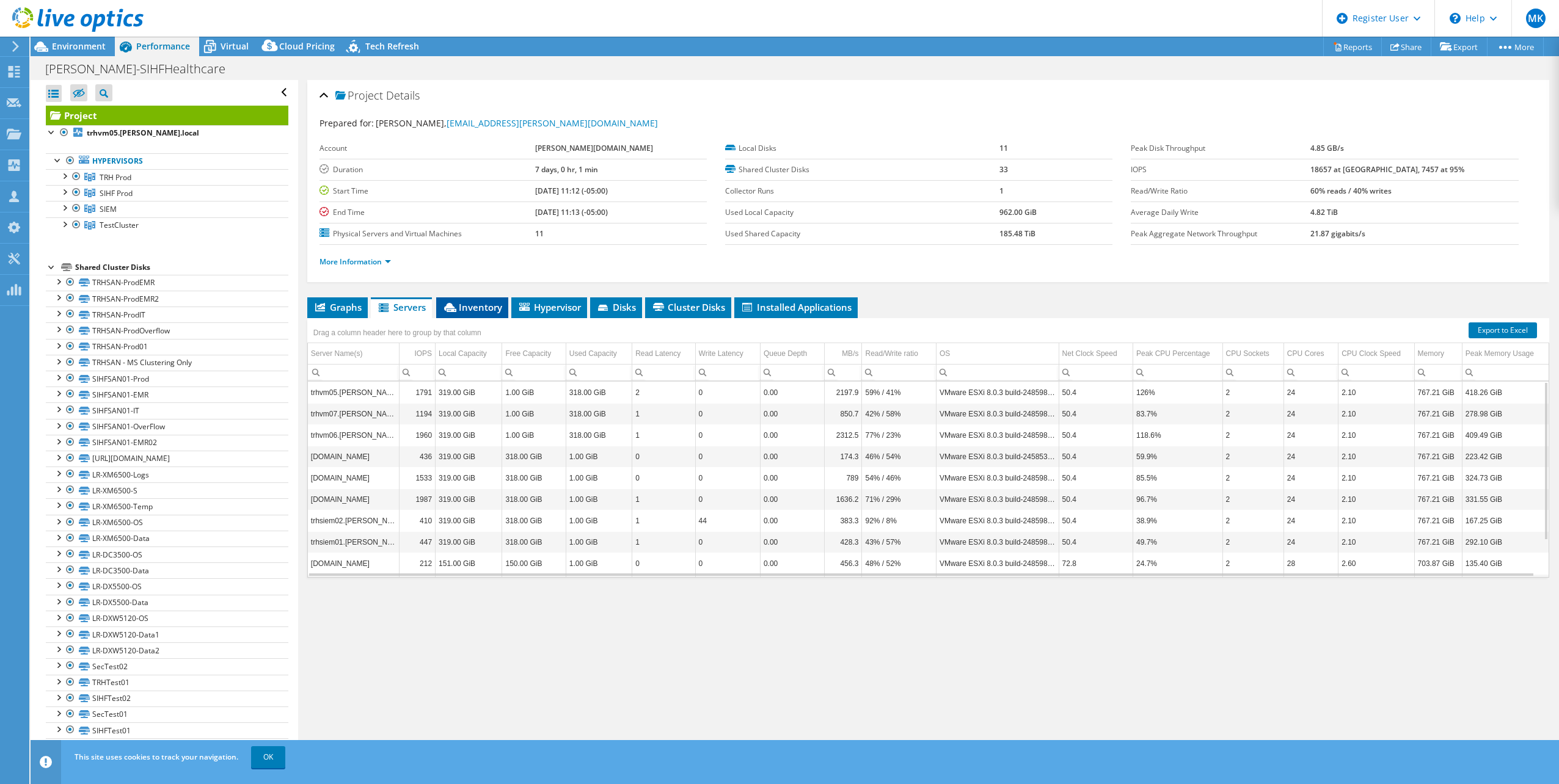
click at [463, 309] on span "Inventory" at bounding box center [472, 307] width 60 height 12
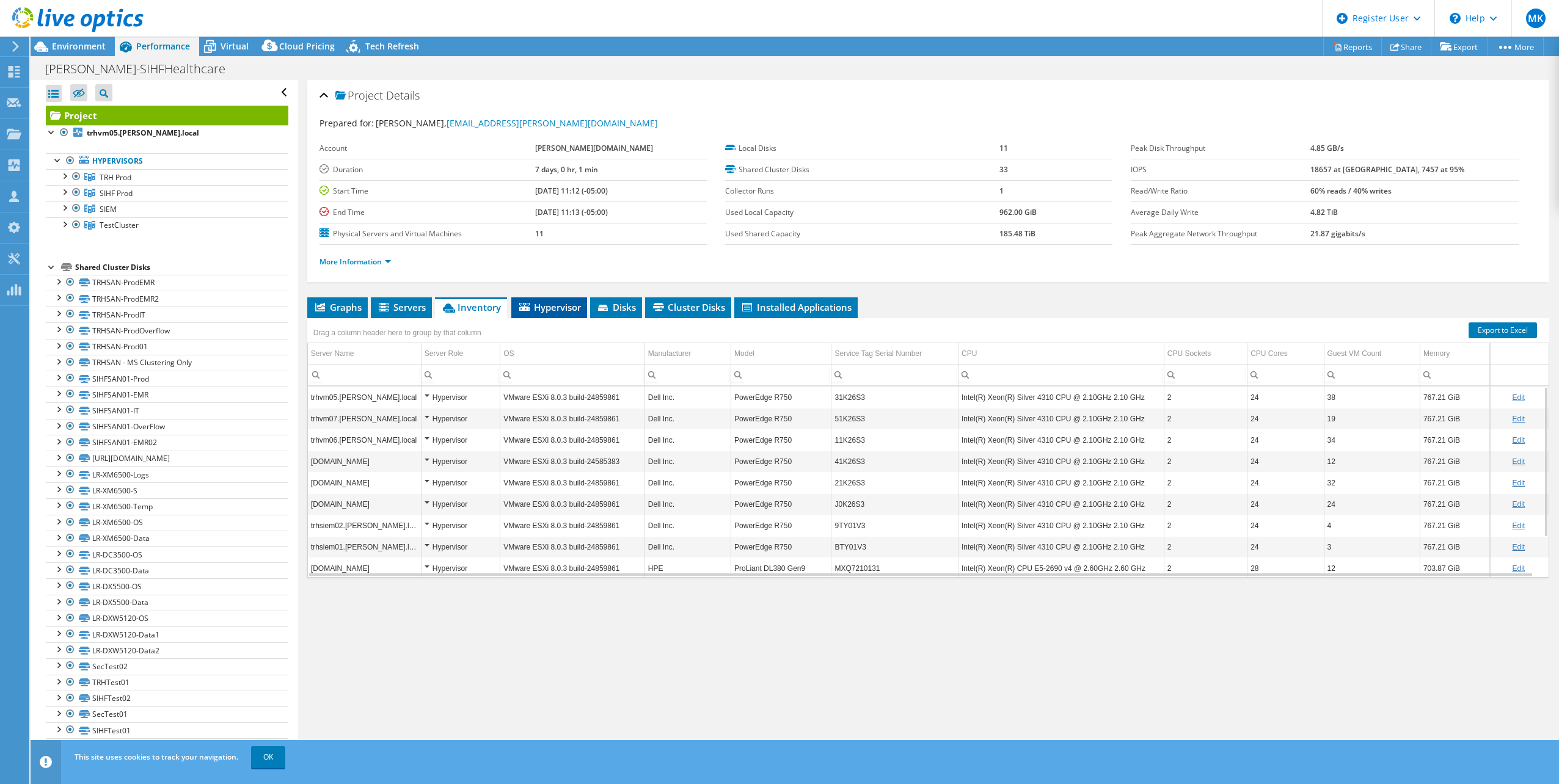
click at [545, 311] on span "Hypervisor" at bounding box center [548, 307] width 63 height 12
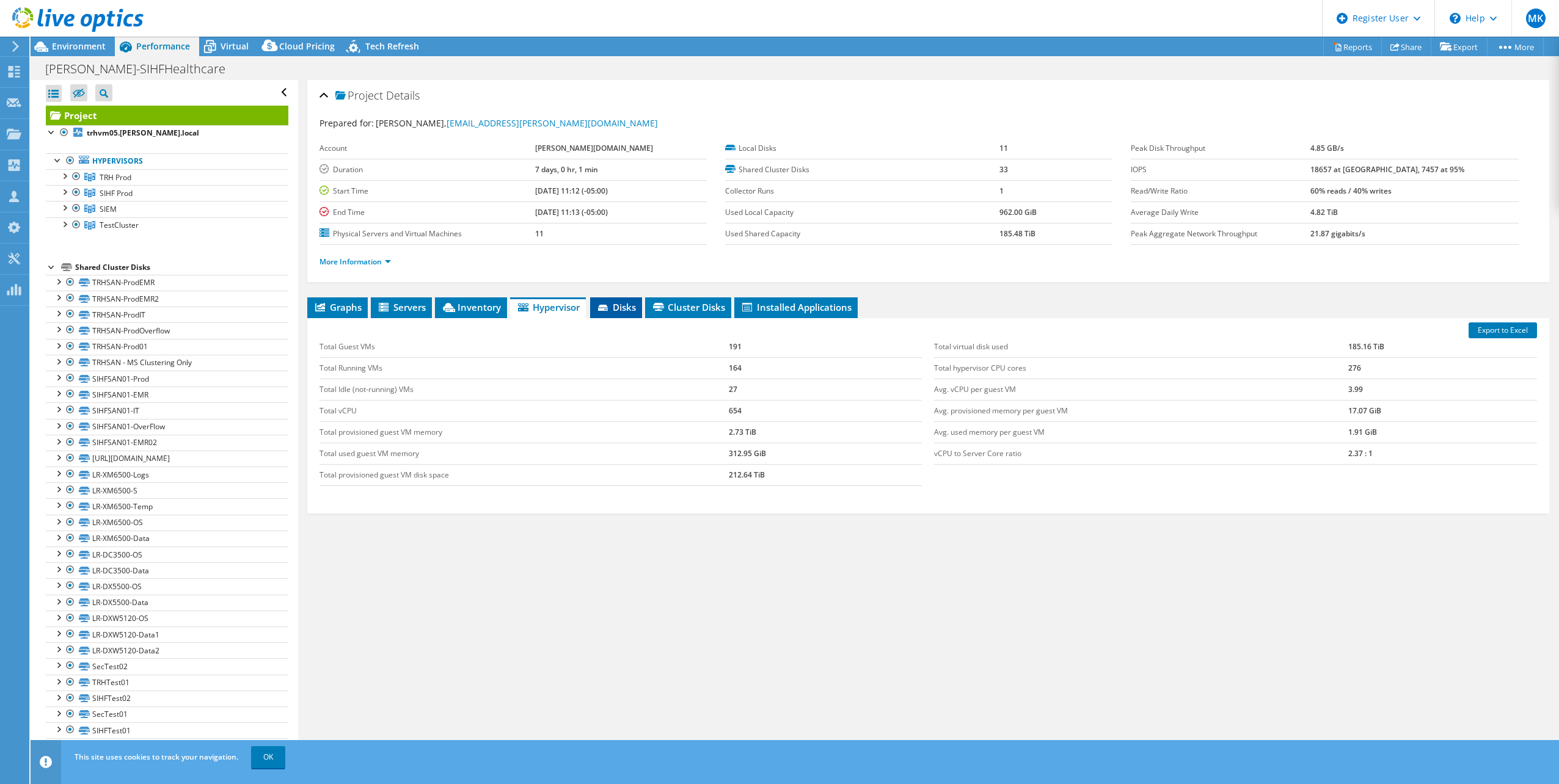
click at [631, 309] on span "Disks" at bounding box center [617, 307] width 40 height 12
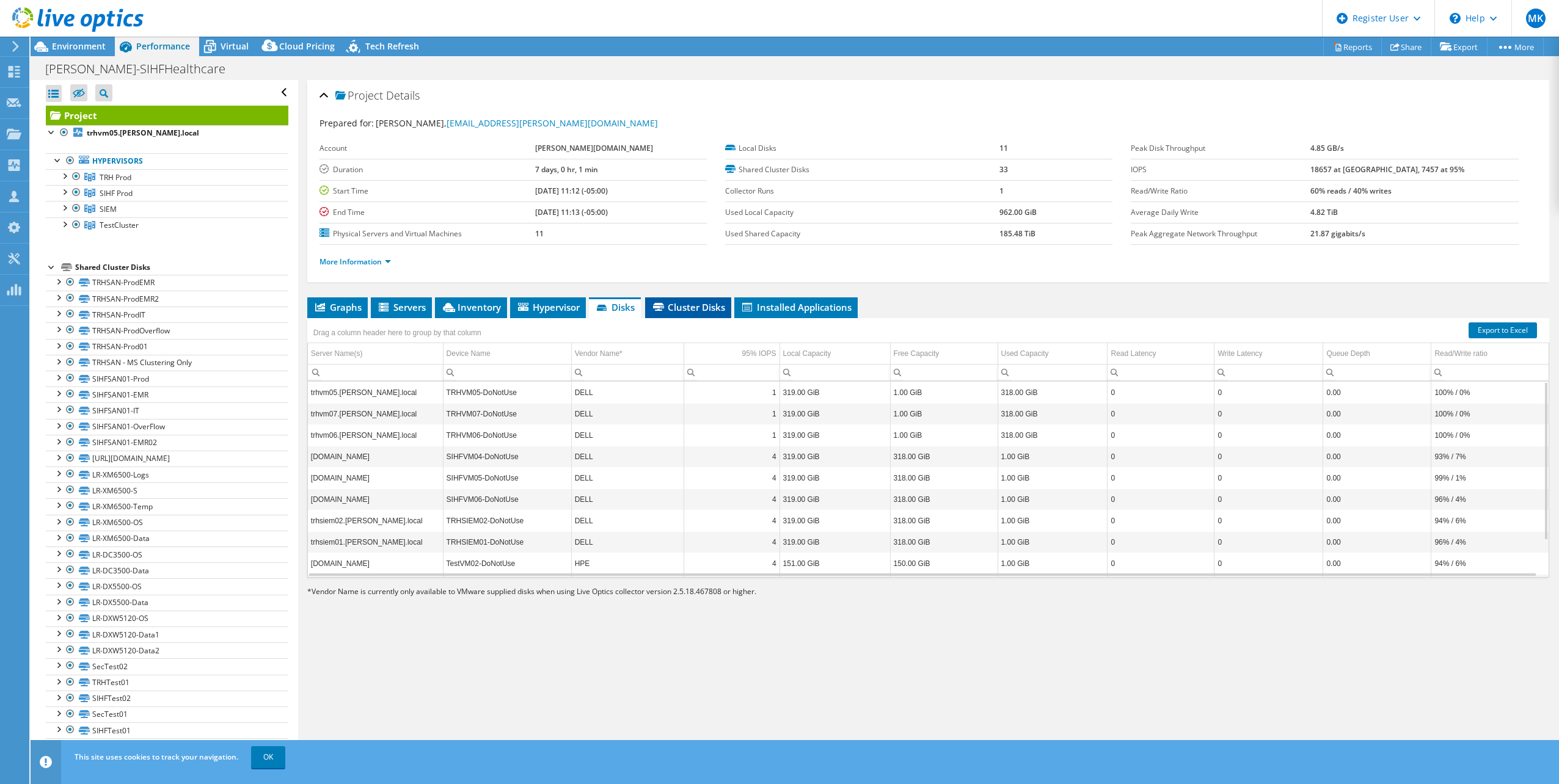
click at [686, 309] on span "Cluster Disks" at bounding box center [689, 307] width 74 height 12
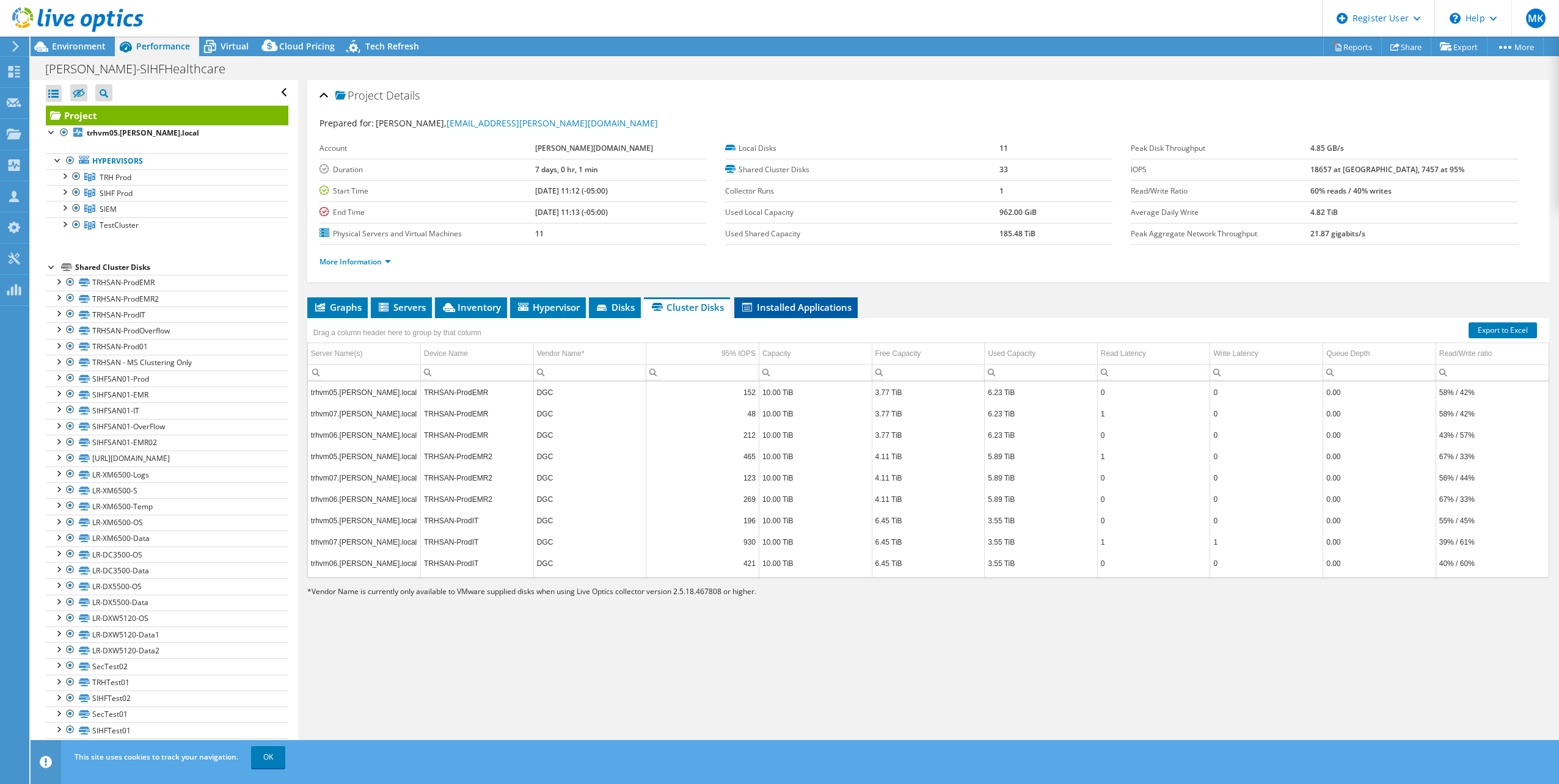
click at [801, 310] on span "Installed Applications" at bounding box center [796, 307] width 111 height 12
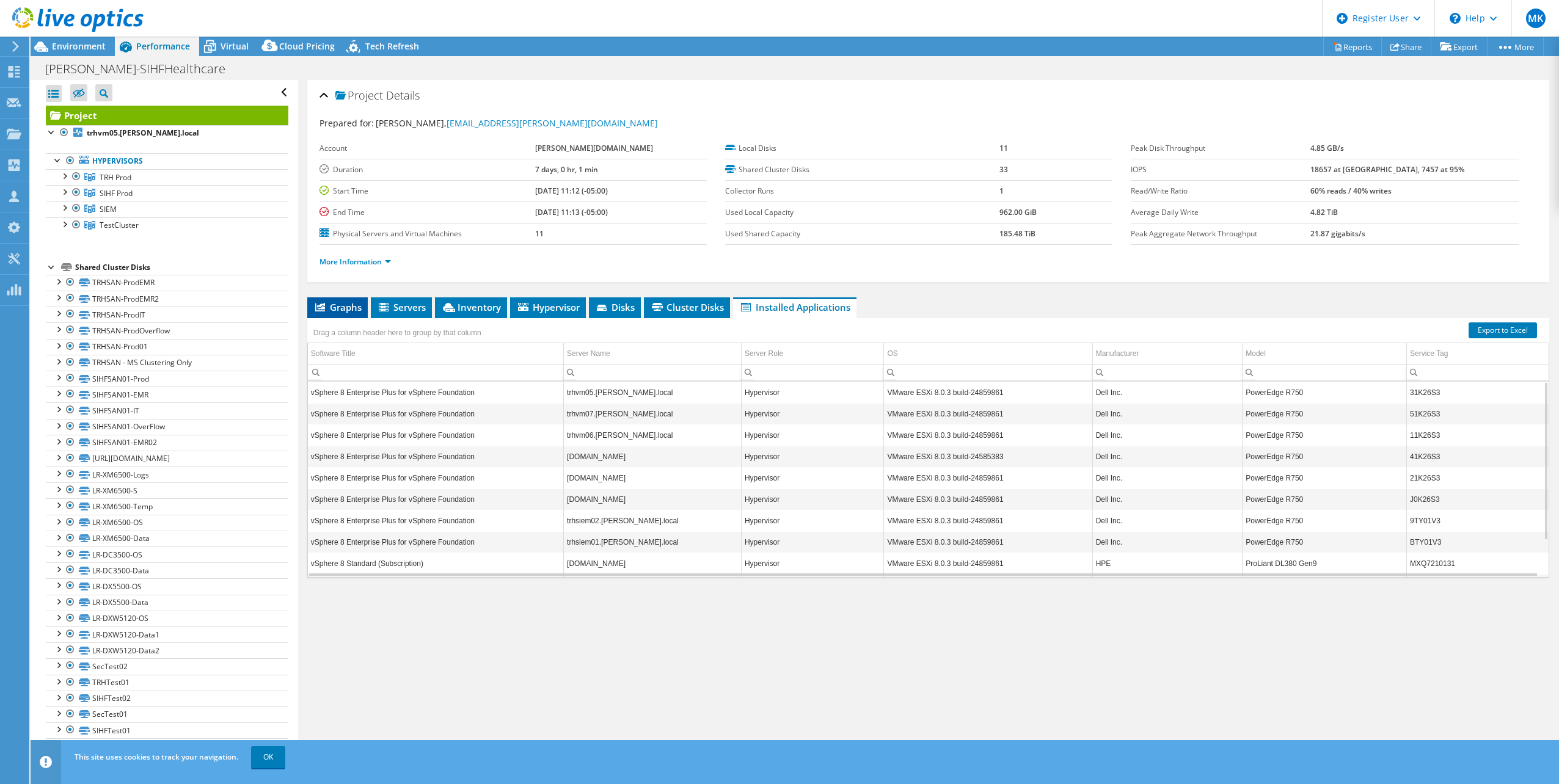
click at [332, 313] on li "Graphs" at bounding box center [337, 308] width 61 height 21
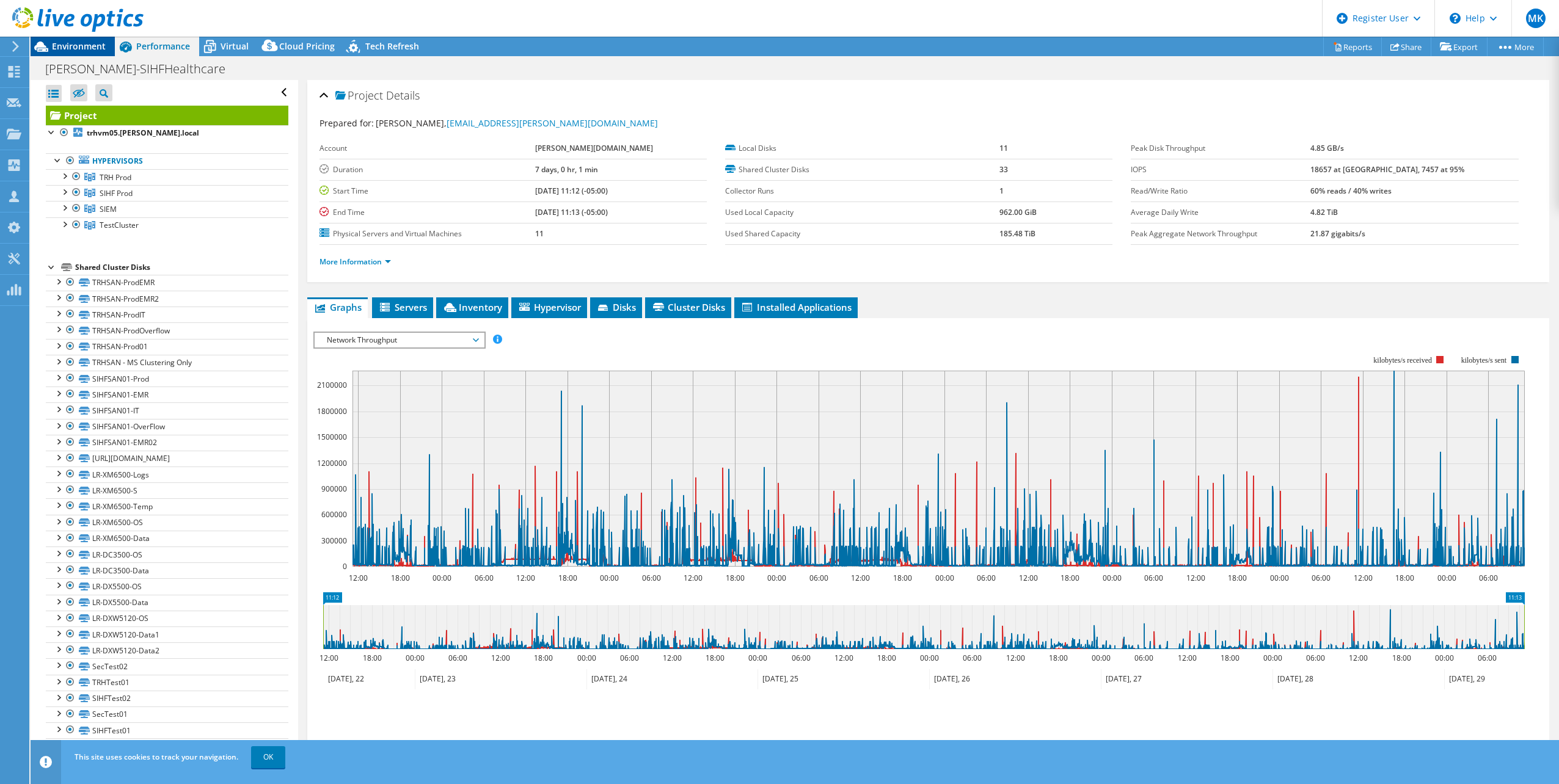
click at [73, 53] on div "Environment" at bounding box center [72, 46] width 84 height 20
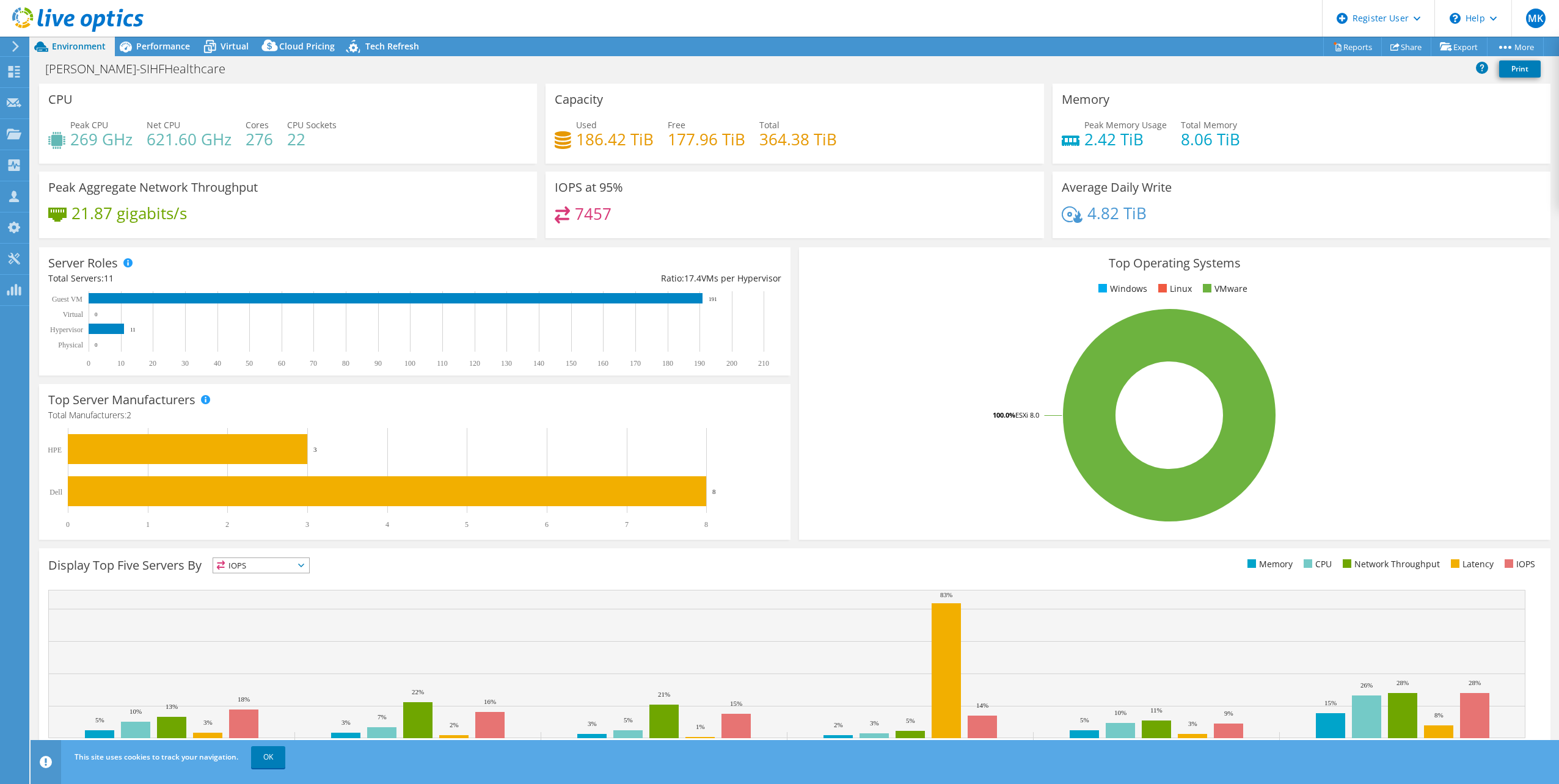
scroll to position [31, 0]
